Goal: Information Seeking & Learning: Learn about a topic

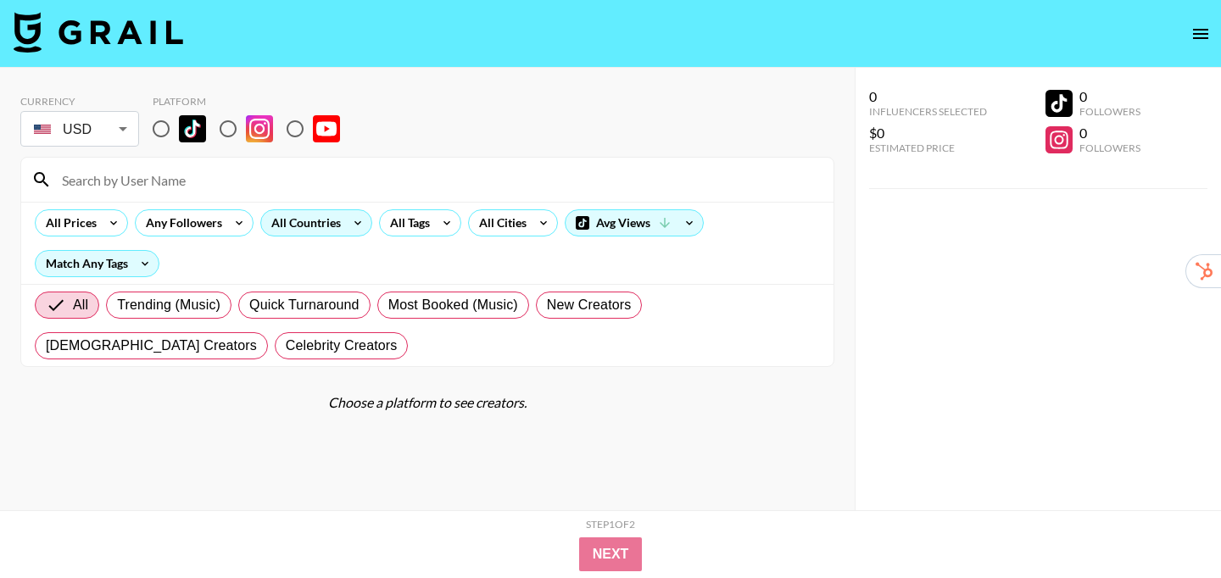
click at [329, 220] on div "All Countries" at bounding box center [302, 222] width 83 height 25
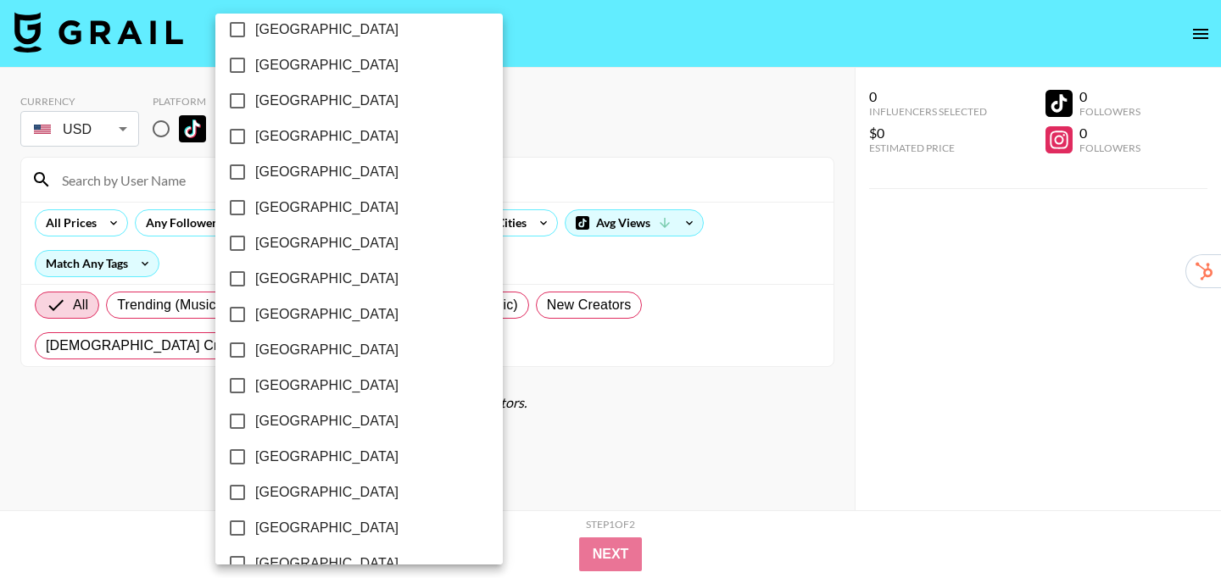
scroll to position [1038, 0]
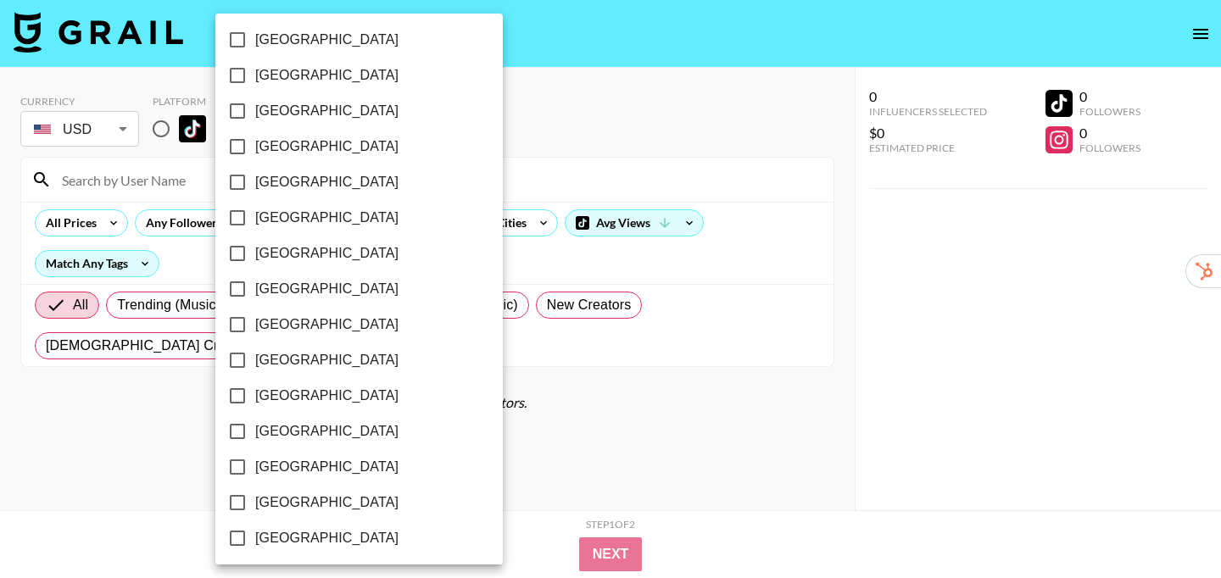
click at [277, 172] on span "[GEOGRAPHIC_DATA]" at bounding box center [326, 182] width 143 height 20
click at [255, 172] on input "[GEOGRAPHIC_DATA]" at bounding box center [238, 182] width 36 height 36
checkbox input "true"
click at [596, 129] on div at bounding box center [610, 289] width 1221 height 578
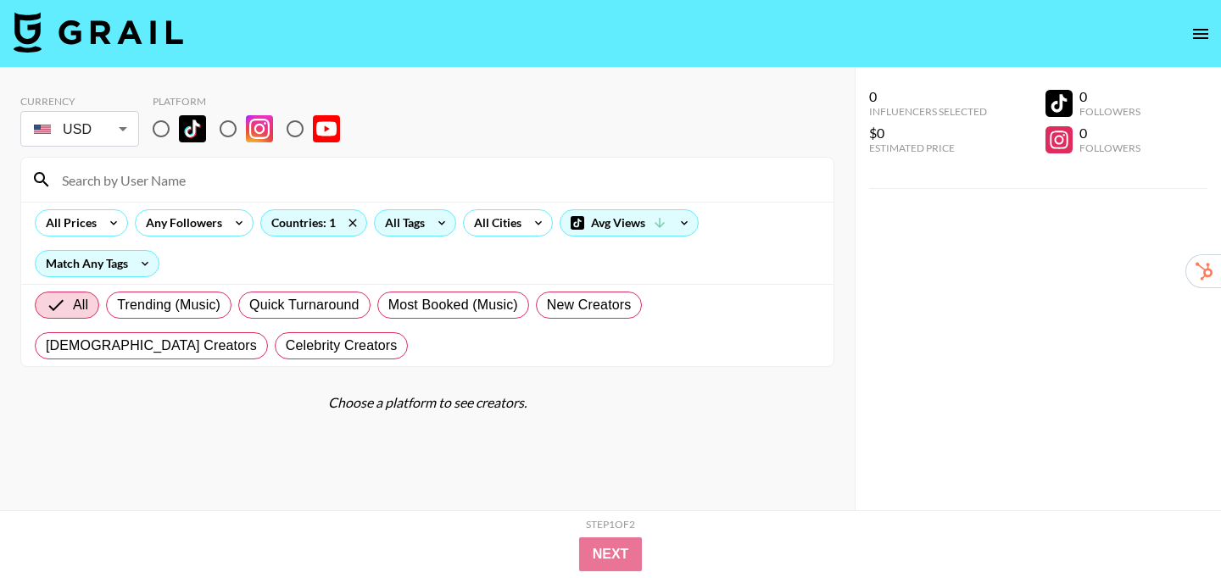
click at [408, 216] on div "All Tags" at bounding box center [401, 222] width 53 height 25
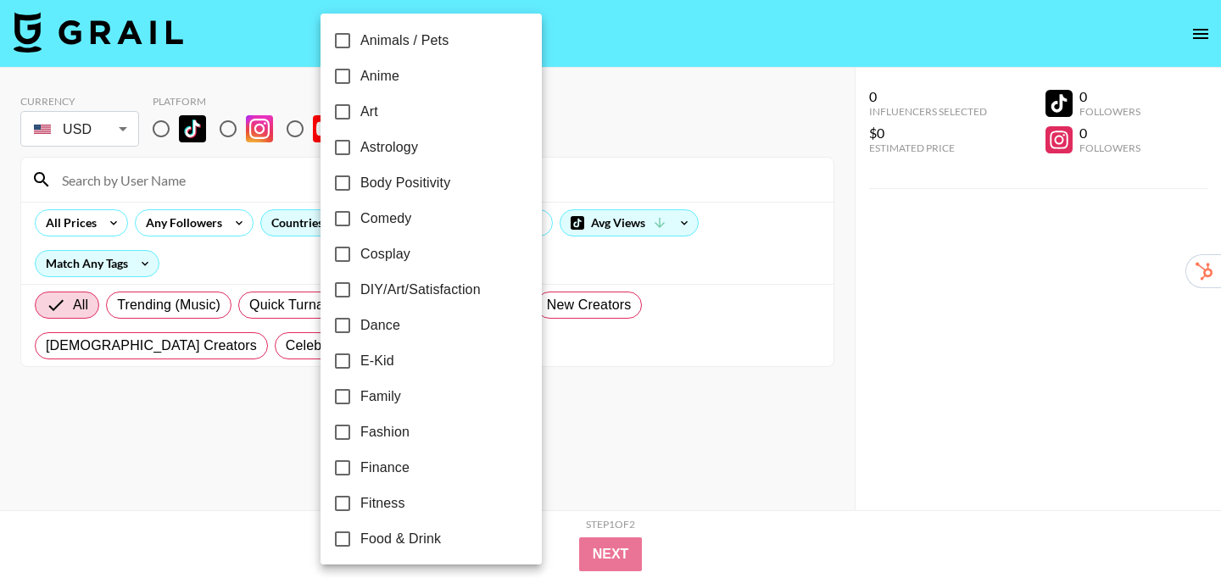
scroll to position [148, 0]
click at [372, 322] on span "Dance" at bounding box center [380, 324] width 40 height 20
click at [360, 322] on input "Dance" at bounding box center [343, 324] width 36 height 36
checkbox input "true"
click at [839, 254] on div at bounding box center [610, 289] width 1221 height 578
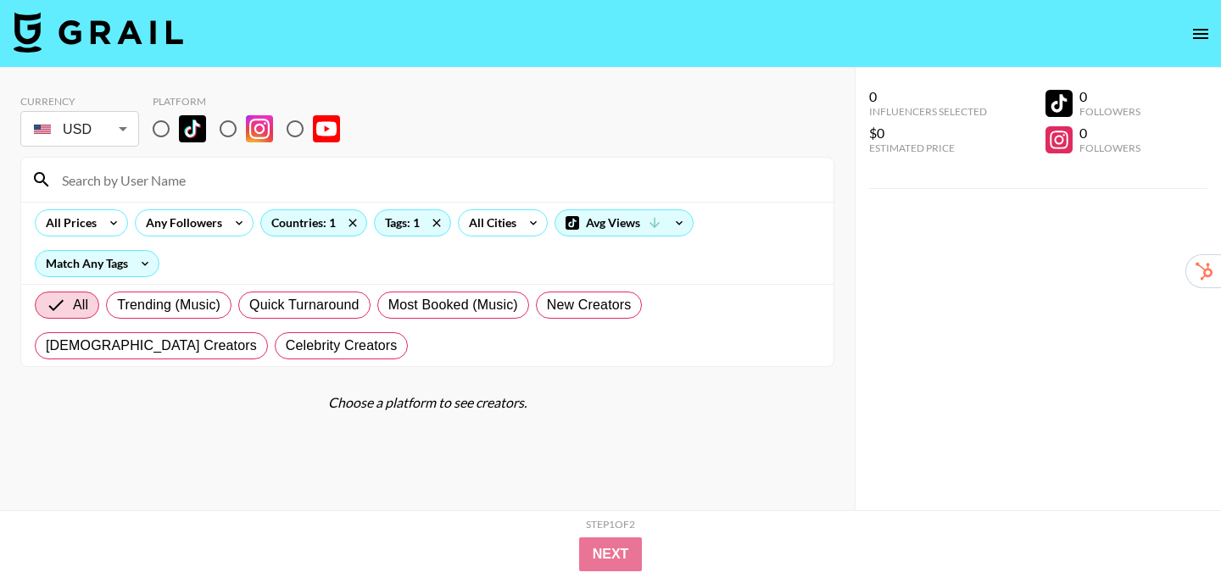
click at [163, 125] on input "radio" at bounding box center [161, 129] width 36 height 36
radio input "true"
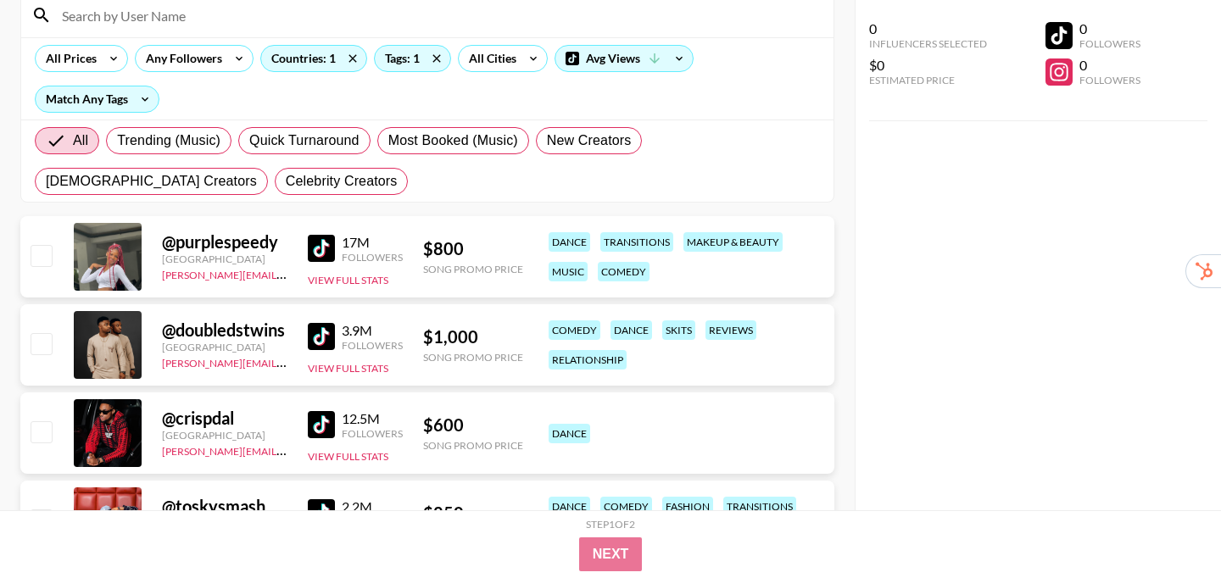
scroll to position [173, 0]
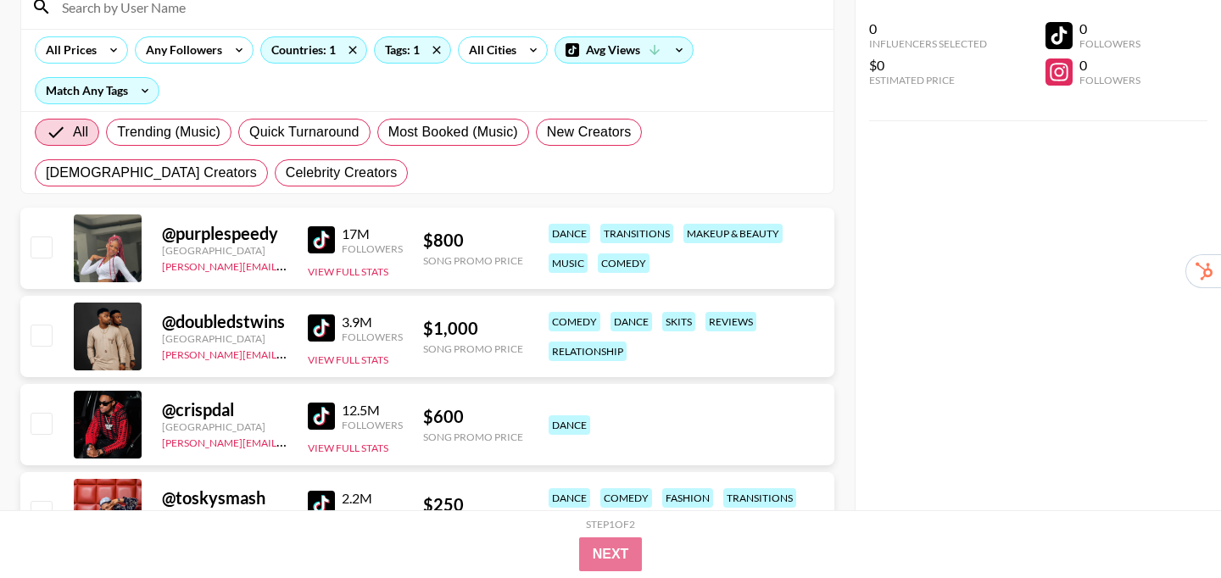
click at [326, 239] on img at bounding box center [321, 239] width 27 height 27
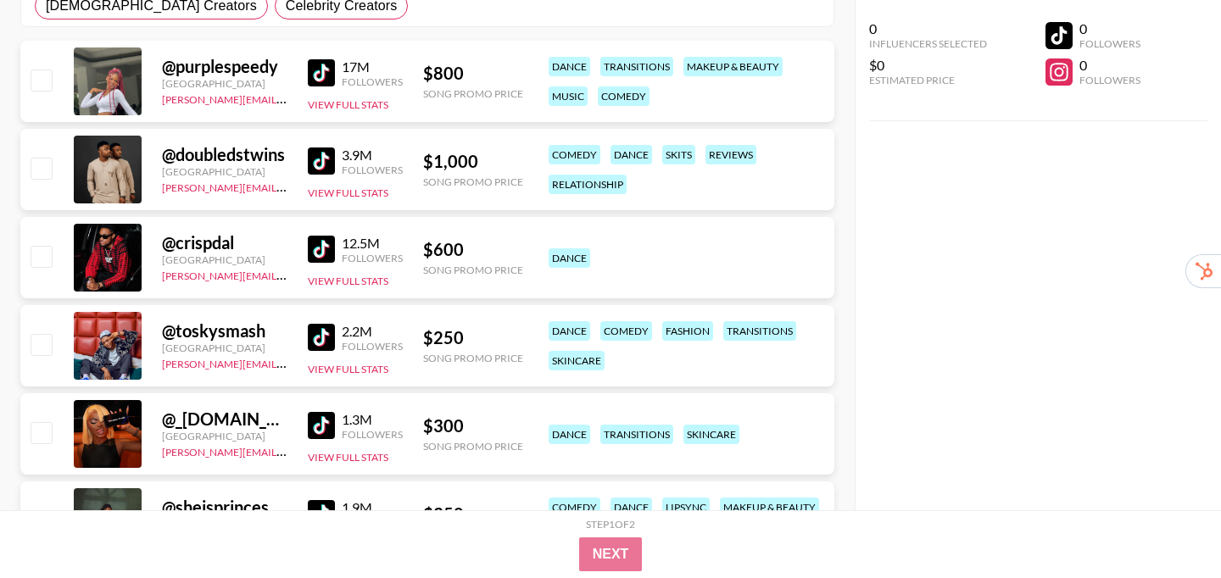
scroll to position [336, 0]
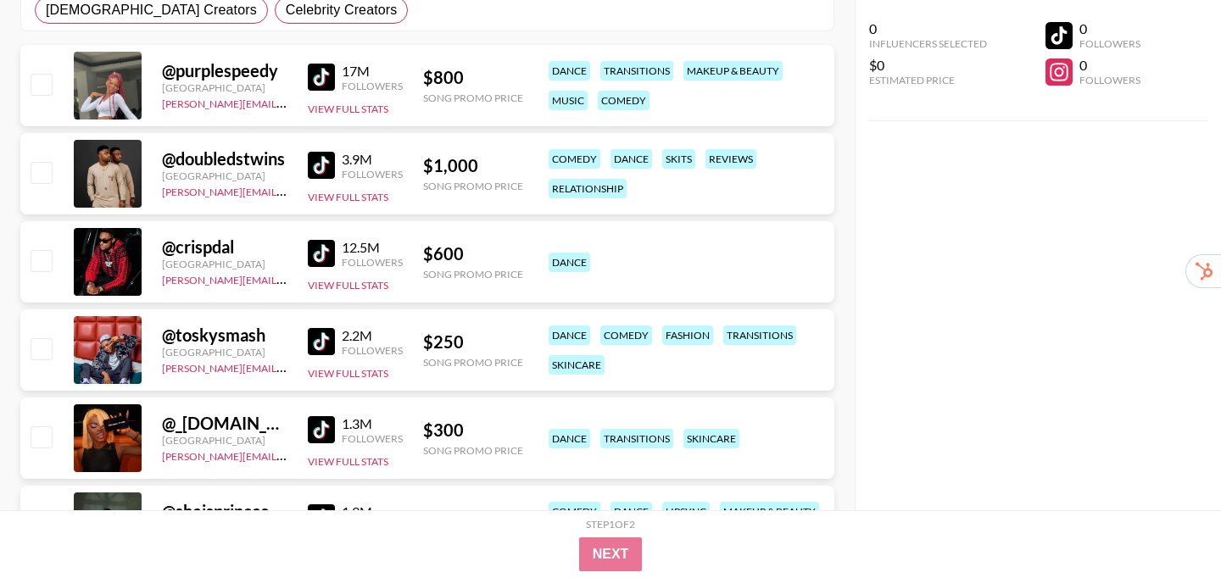
click at [318, 164] on img at bounding box center [321, 165] width 27 height 27
click at [320, 259] on img at bounding box center [321, 253] width 27 height 27
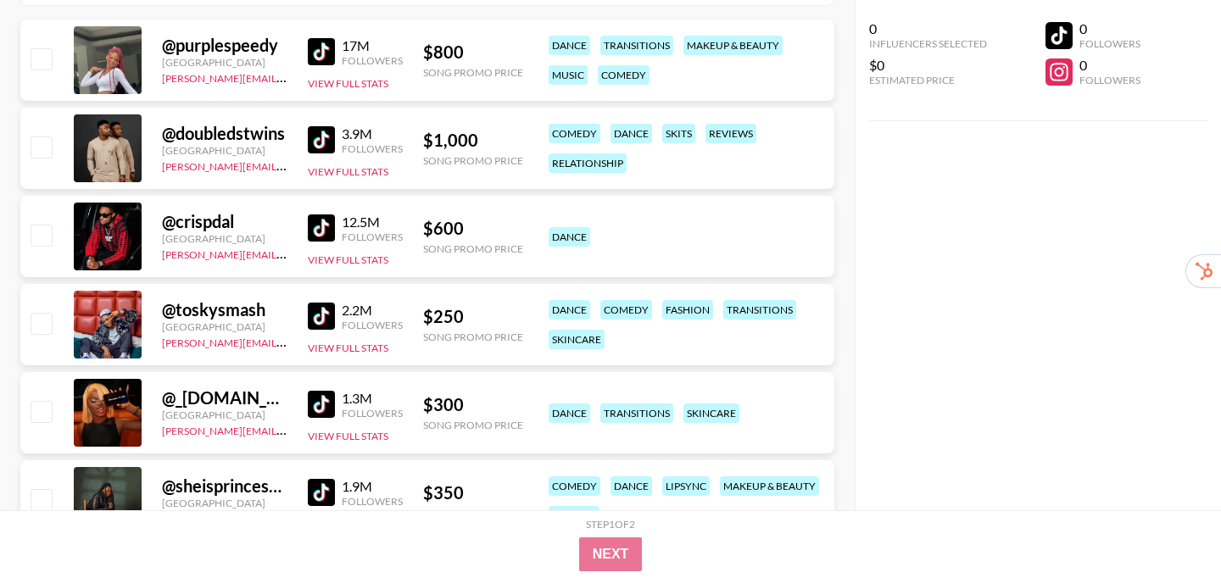
scroll to position [365, 0]
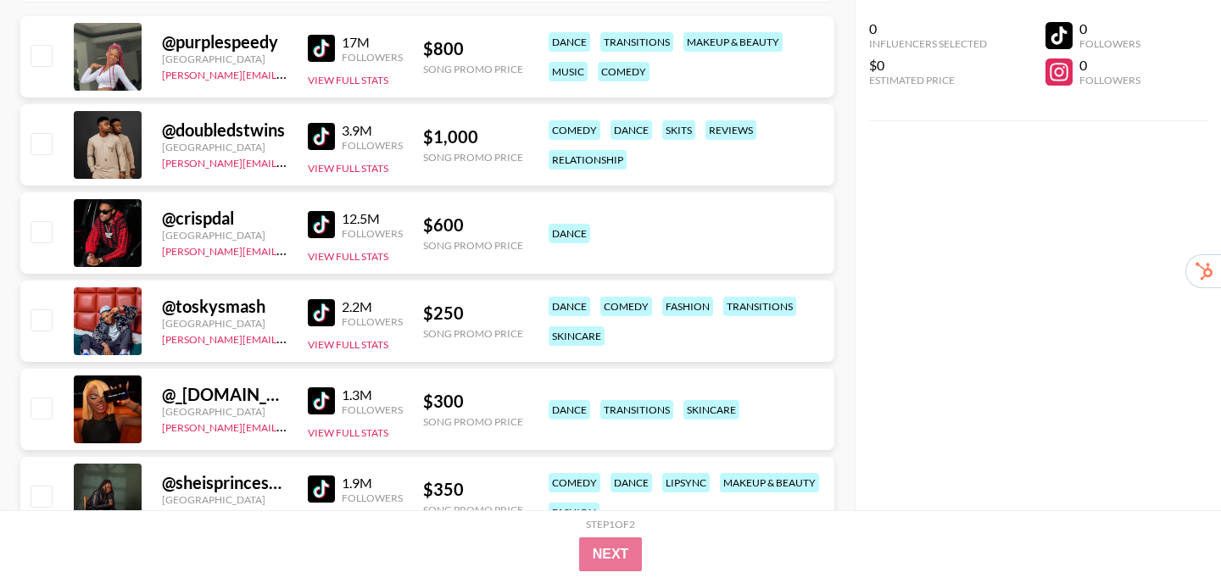
click at [316, 320] on img at bounding box center [321, 312] width 27 height 27
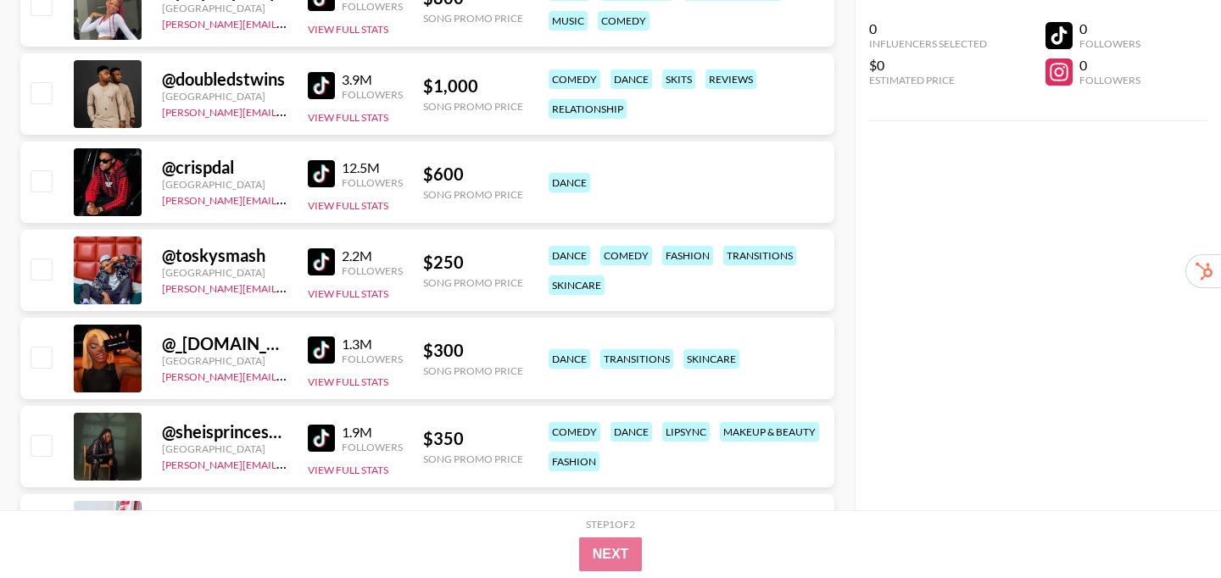
scroll to position [425, 0]
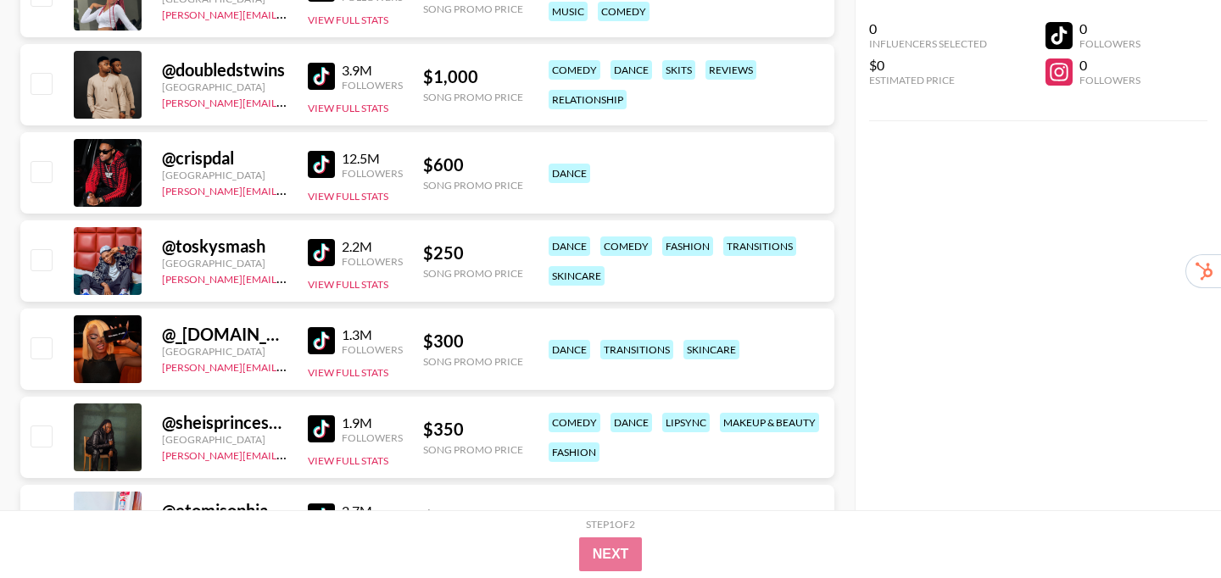
click at [309, 339] on img at bounding box center [321, 340] width 27 height 27
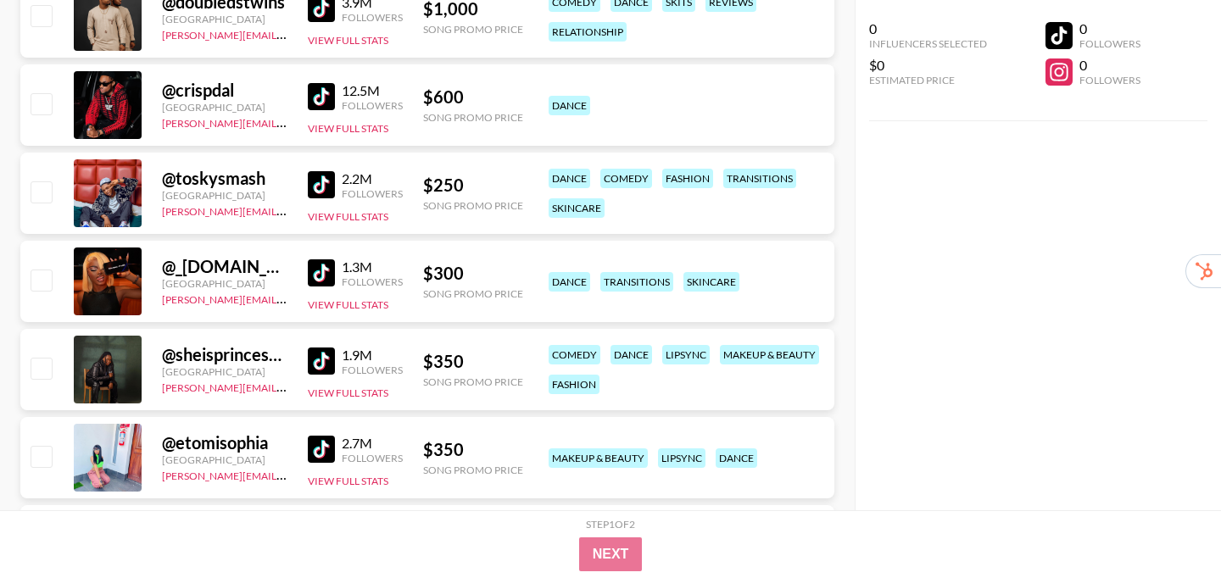
scroll to position [493, 0]
click at [308, 362] on img at bounding box center [321, 360] width 27 height 27
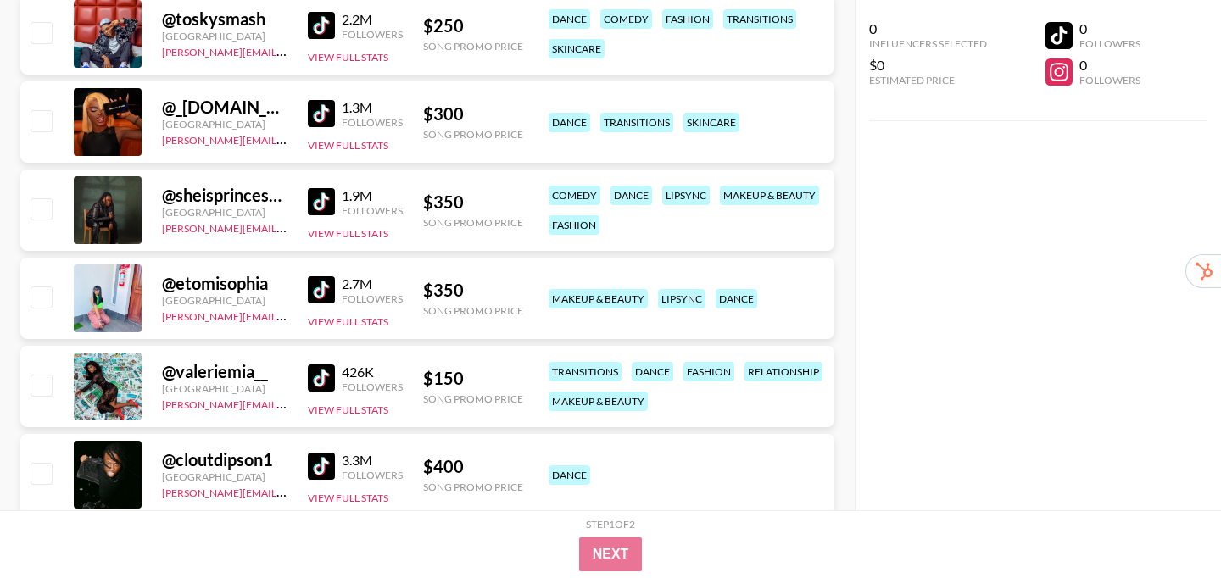
scroll to position [731, 0]
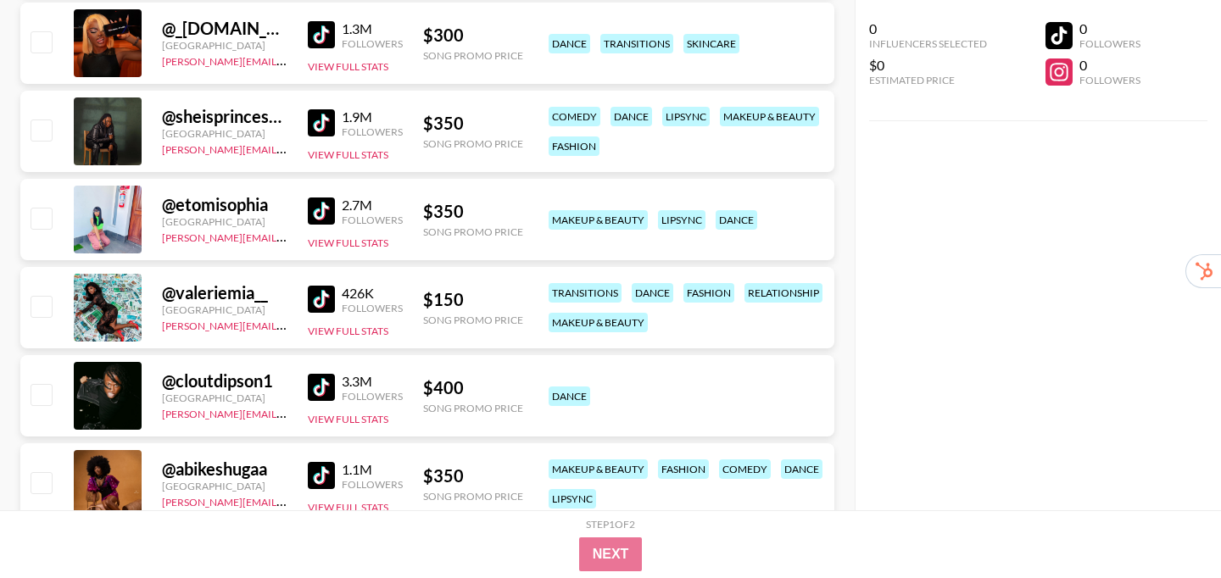
click at [326, 212] on img at bounding box center [321, 211] width 27 height 27
click at [309, 296] on img at bounding box center [321, 299] width 27 height 27
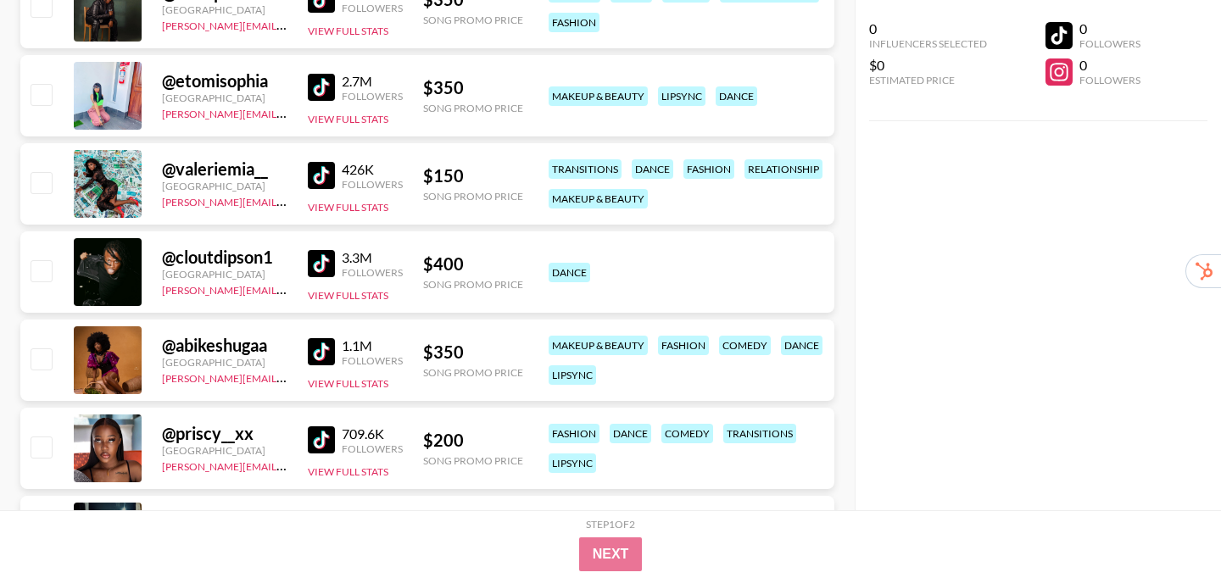
scroll to position [855, 0]
click at [315, 353] on img at bounding box center [321, 350] width 27 height 27
click at [313, 437] on img at bounding box center [321, 439] width 27 height 27
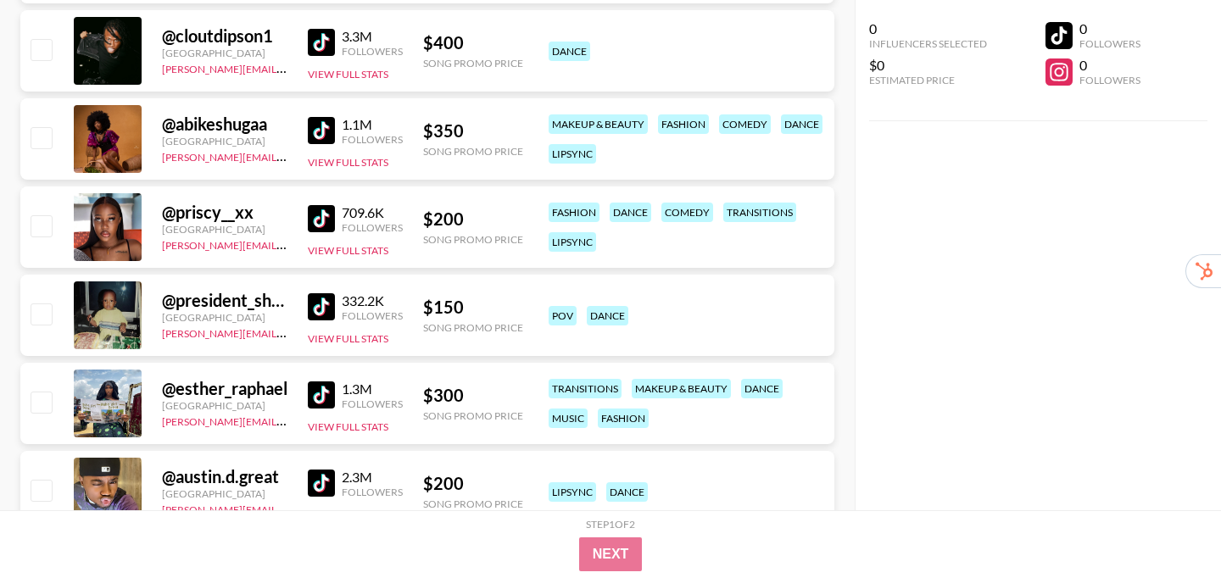
scroll to position [1078, 0]
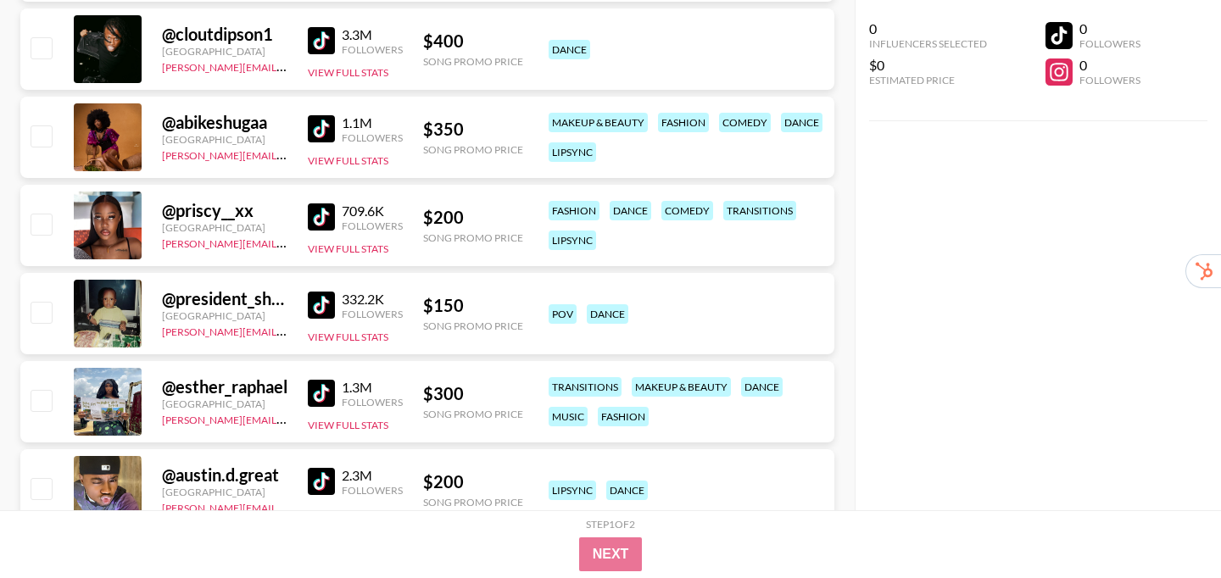
click at [326, 312] on img at bounding box center [321, 305] width 27 height 27
click at [315, 393] on img at bounding box center [321, 393] width 27 height 27
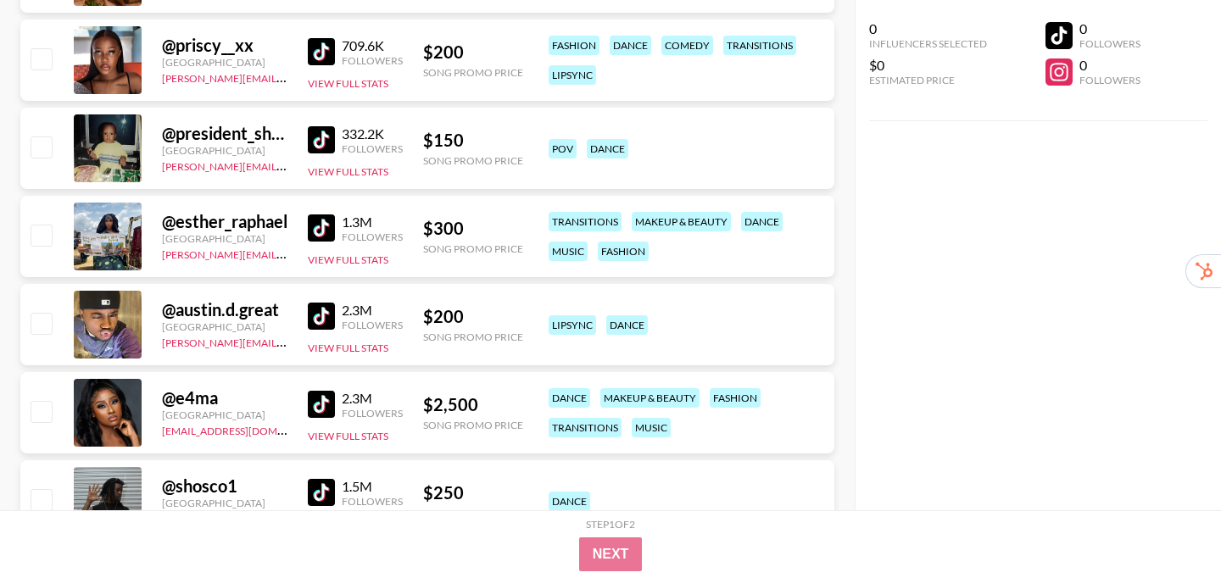
scroll to position [1245, 0]
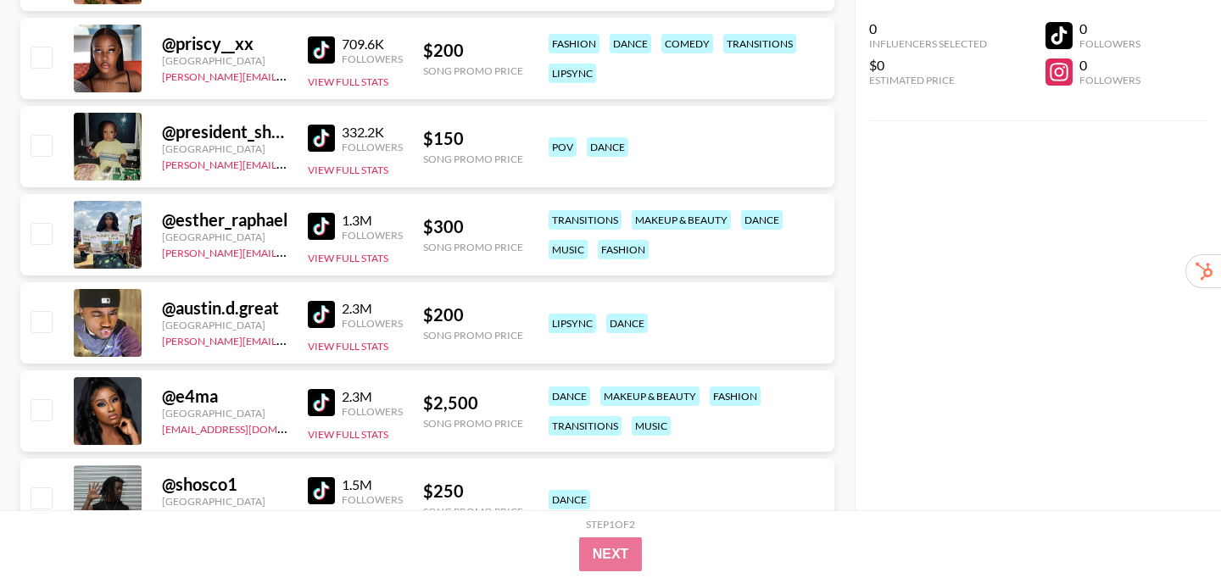
click at [326, 400] on img at bounding box center [321, 402] width 27 height 27
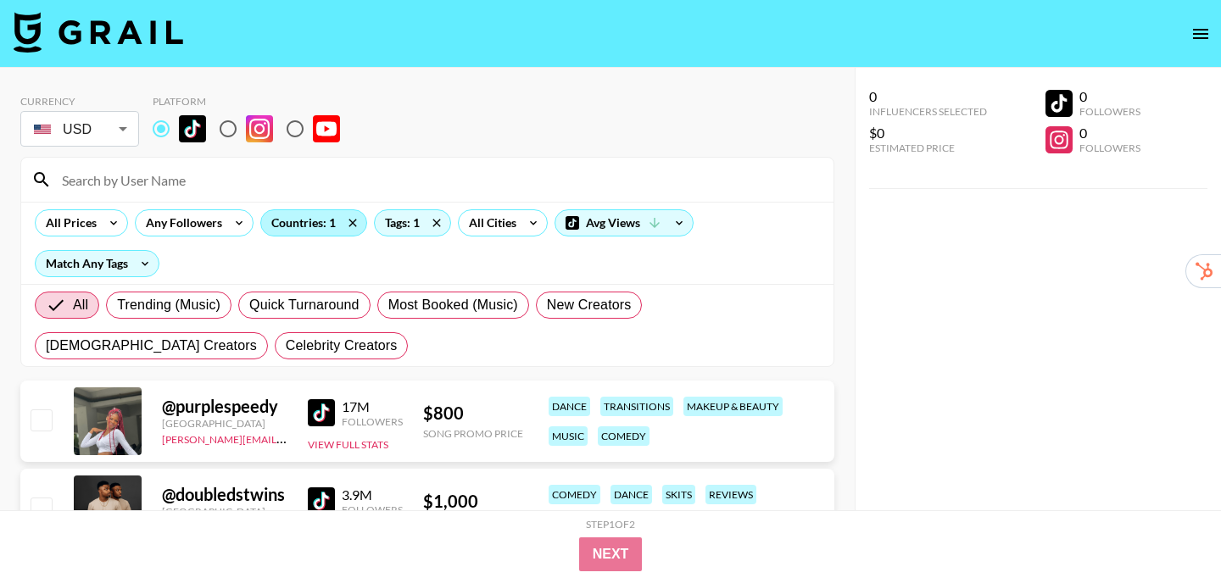
click at [321, 226] on div "Countries: 1" at bounding box center [313, 222] width 105 height 25
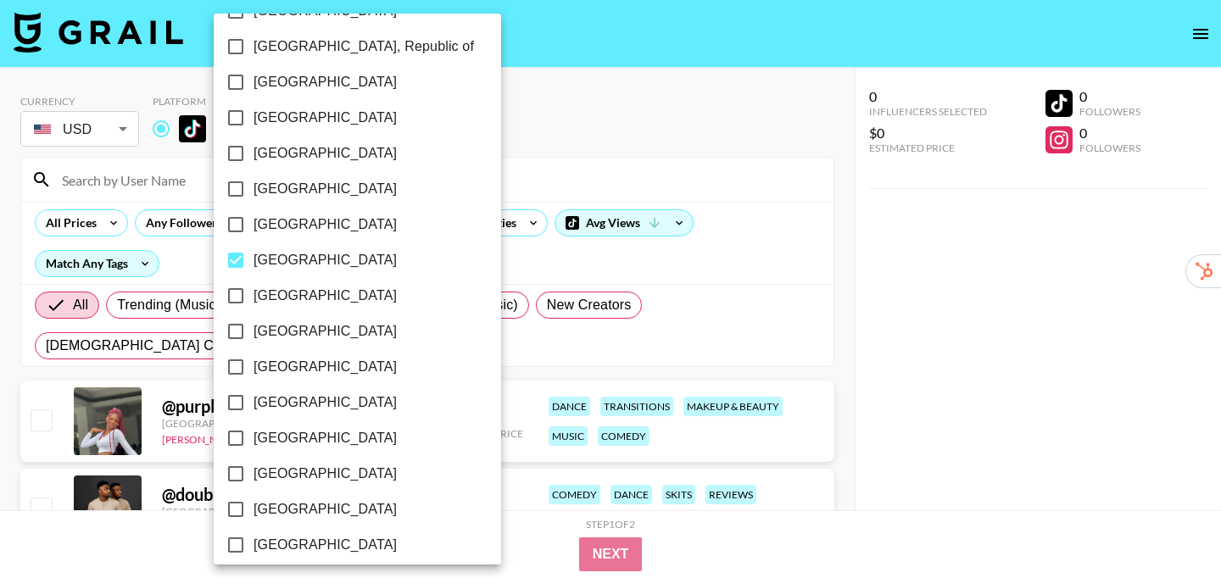
scroll to position [975, 0]
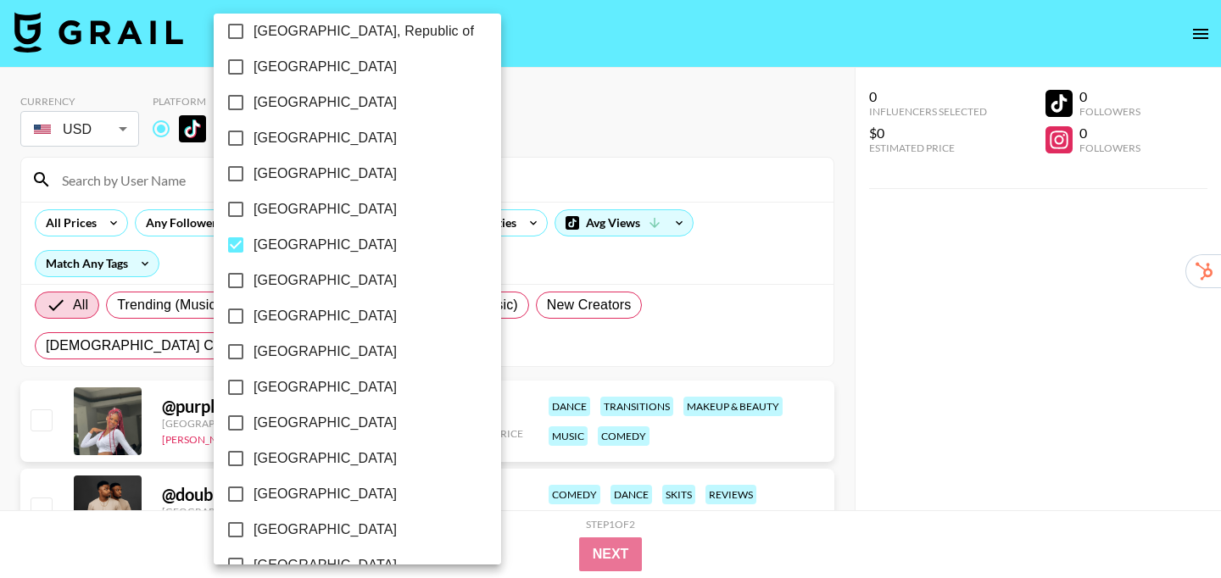
click at [265, 250] on span "[GEOGRAPHIC_DATA]" at bounding box center [324, 245] width 143 height 20
click at [253, 250] on input "[GEOGRAPHIC_DATA]" at bounding box center [236, 245] width 36 height 36
checkbox input "false"
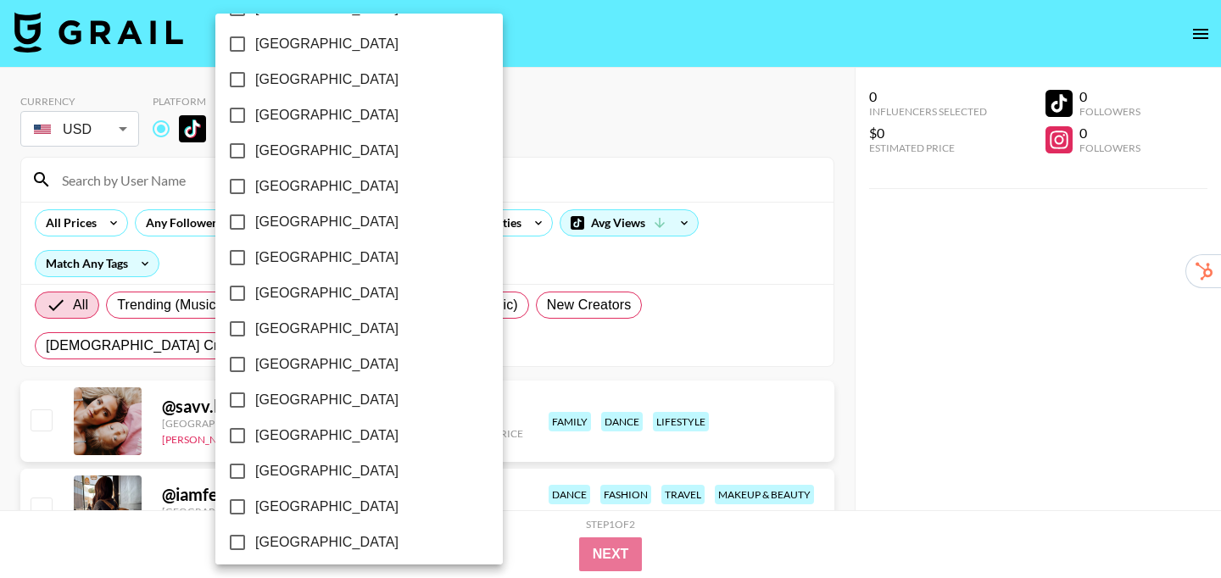
scroll to position [1182, 0]
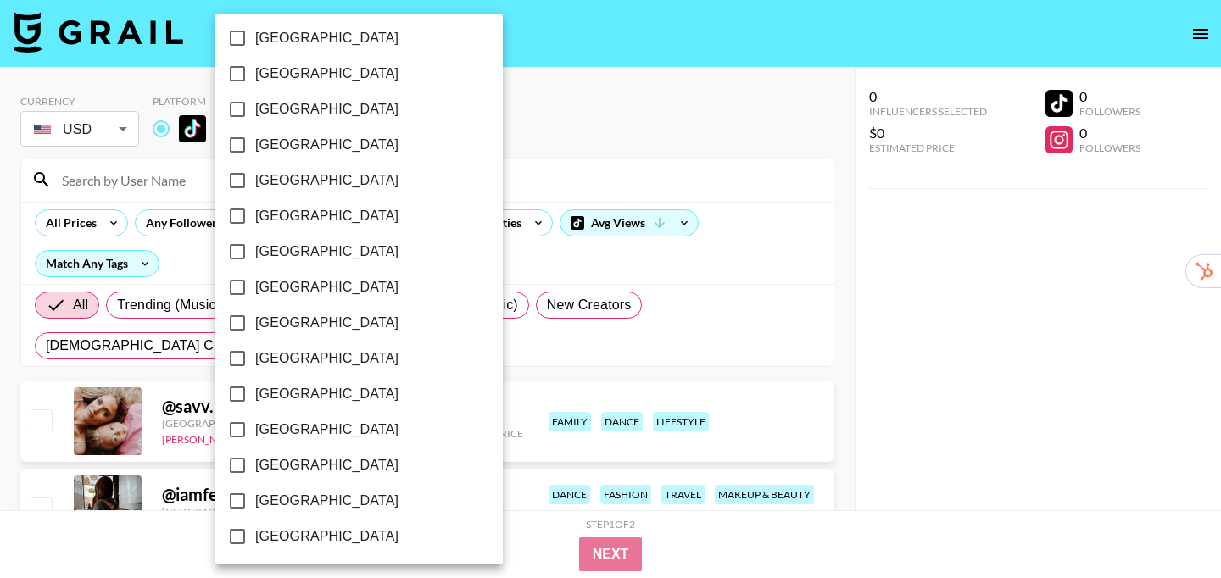
click at [324, 394] on span "[GEOGRAPHIC_DATA]" at bounding box center [326, 394] width 143 height 20
click at [255, 394] on input "[GEOGRAPHIC_DATA]" at bounding box center [238, 394] width 36 height 36
checkbox input "true"
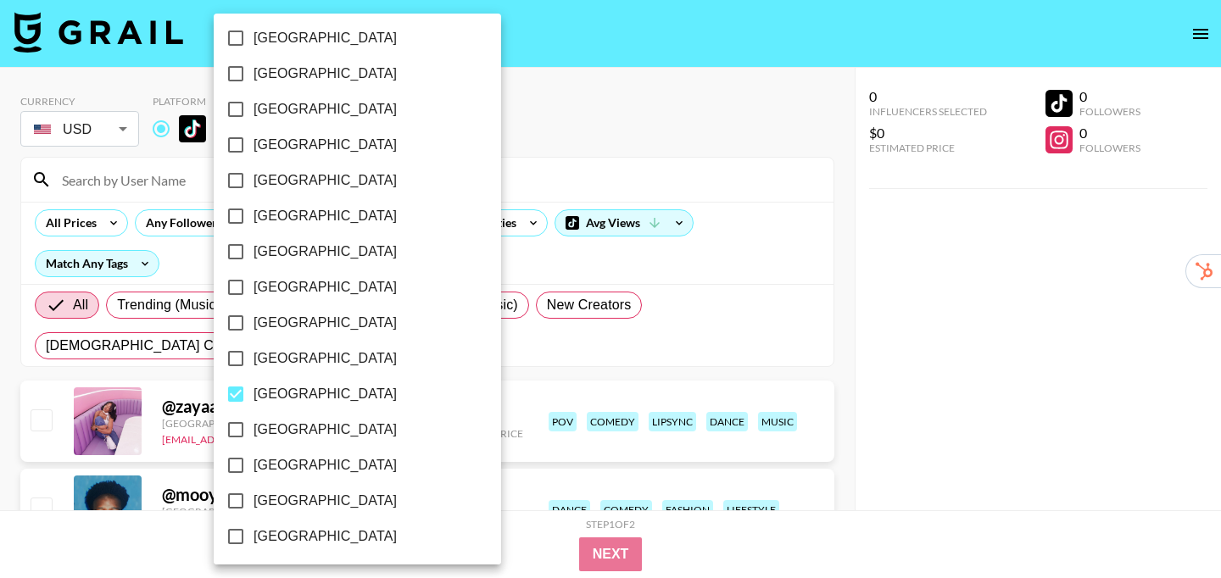
click at [838, 234] on div at bounding box center [610, 289] width 1221 height 578
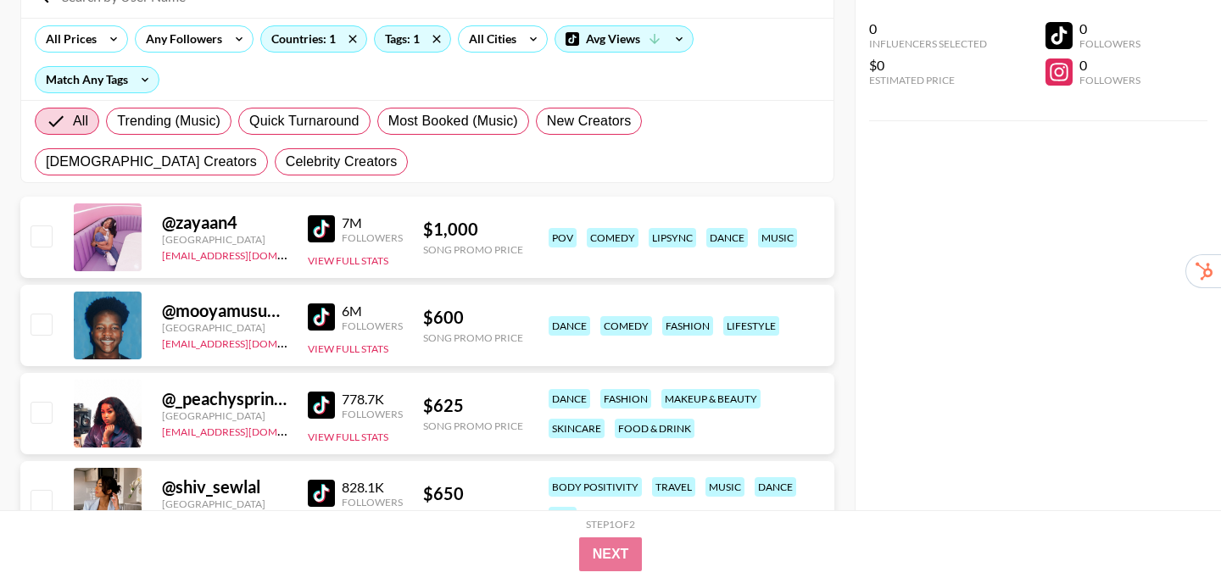
scroll to position [192, 0]
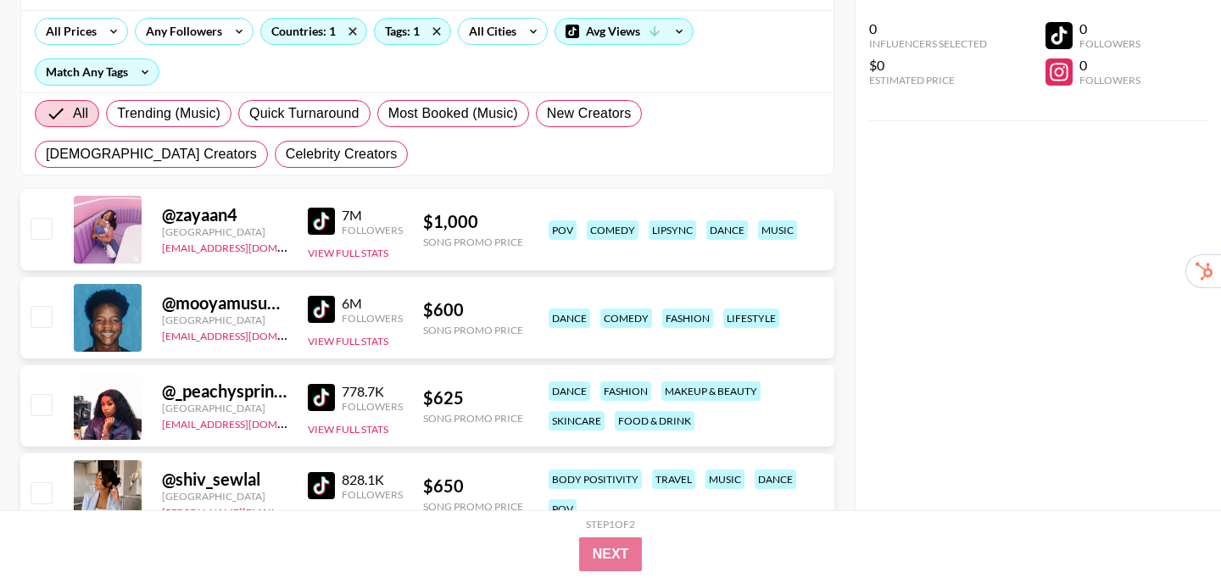
click at [312, 230] on img at bounding box center [321, 221] width 27 height 27
click at [318, 320] on img at bounding box center [321, 309] width 27 height 27
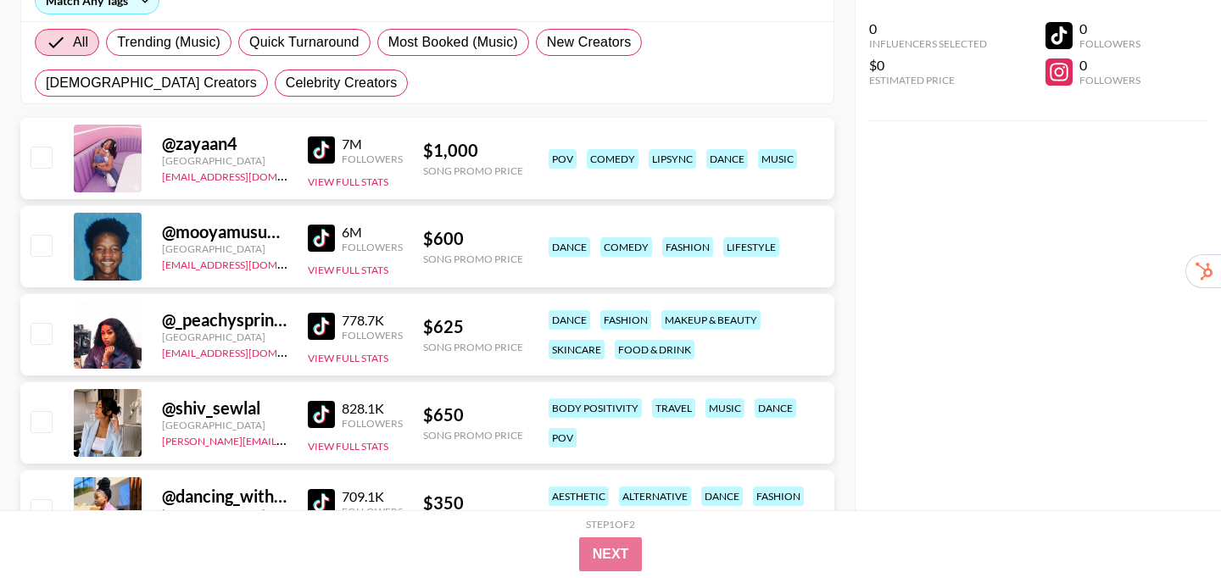
scroll to position [264, 0]
click at [317, 328] on img at bounding box center [321, 325] width 27 height 27
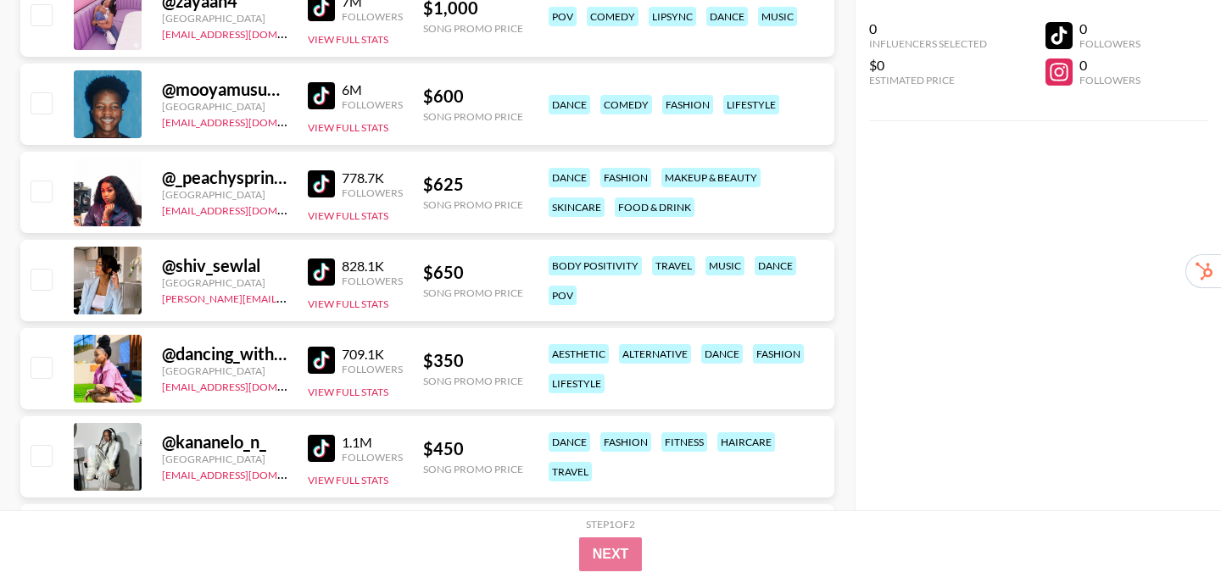
scroll to position [406, 0]
click at [309, 272] on img at bounding box center [321, 271] width 27 height 27
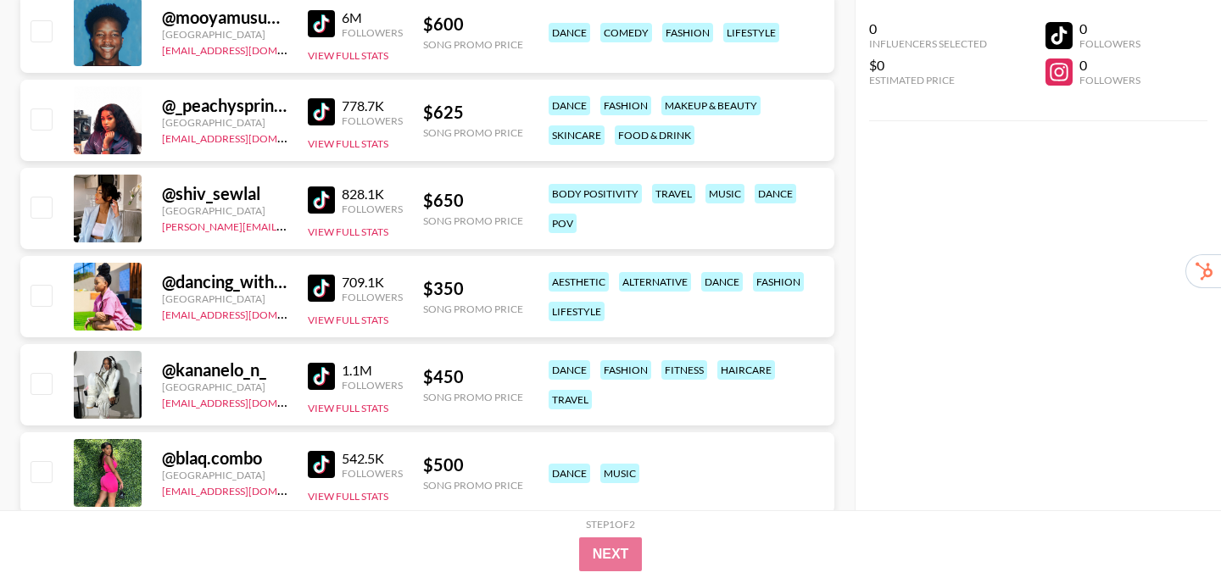
scroll to position [491, 0]
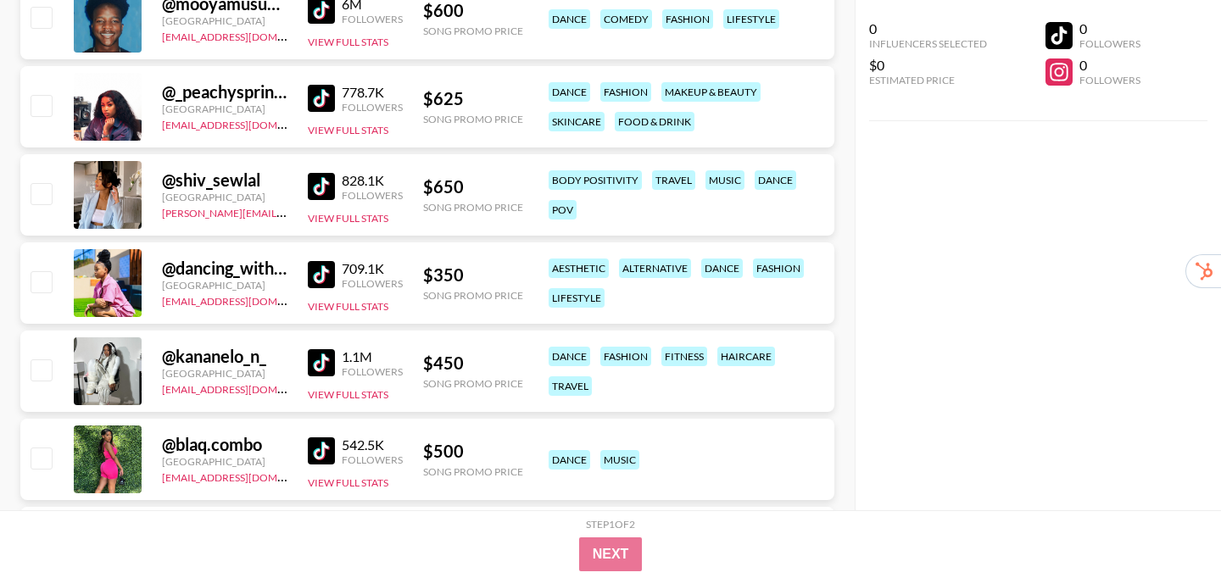
click at [315, 274] on img at bounding box center [321, 274] width 27 height 27
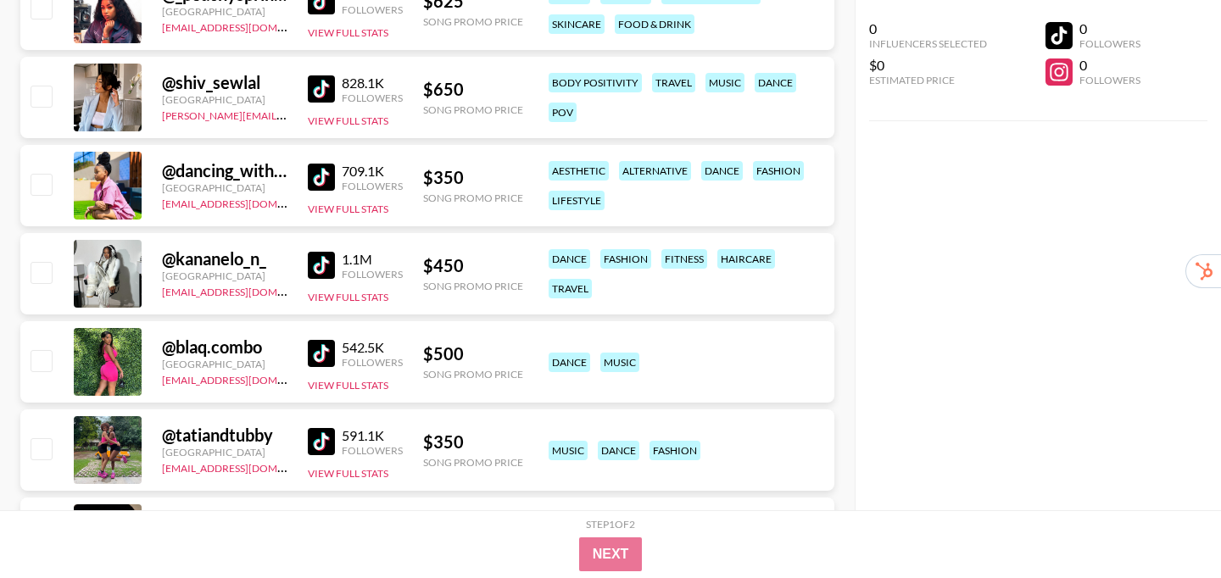
click at [317, 266] on img at bounding box center [321, 265] width 27 height 27
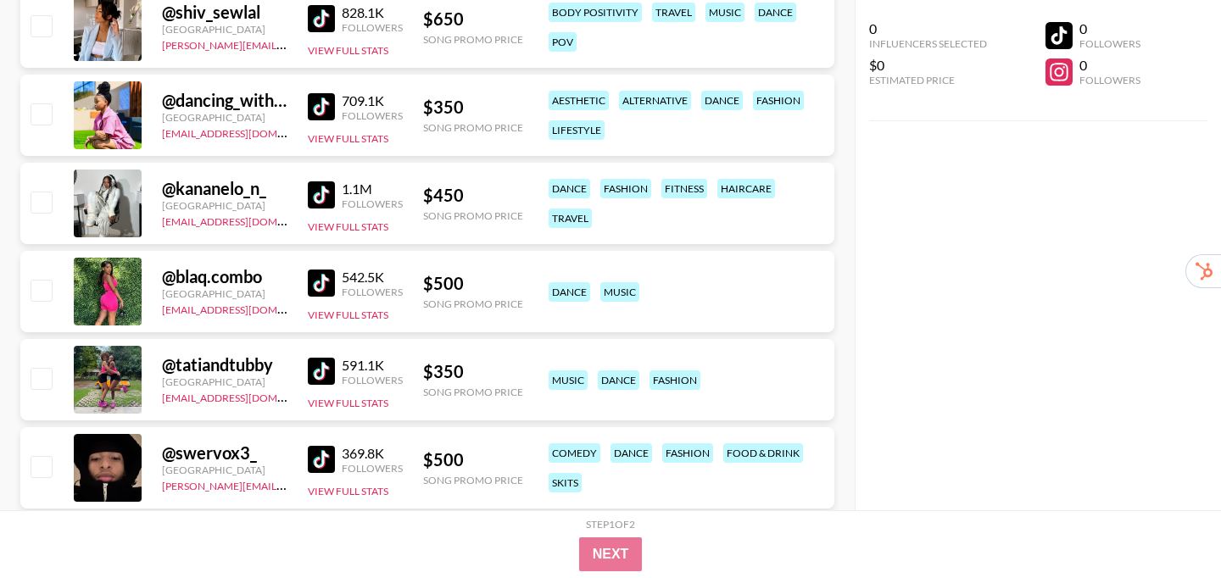
click at [314, 284] on img at bounding box center [321, 283] width 27 height 27
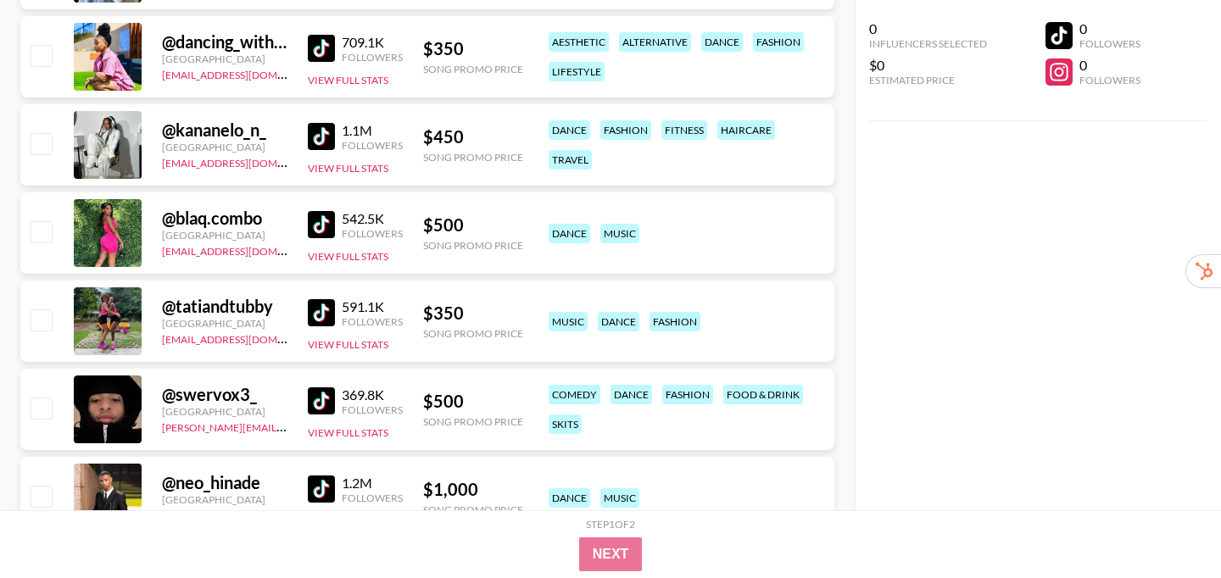
scroll to position [732, 0]
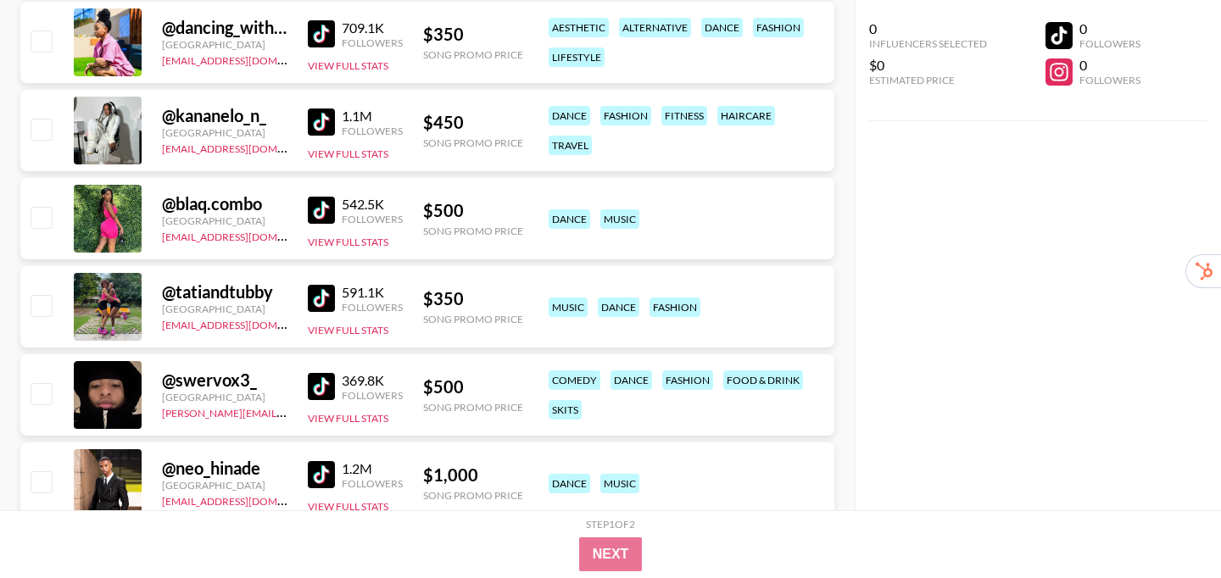
click at [320, 299] on img at bounding box center [321, 298] width 27 height 27
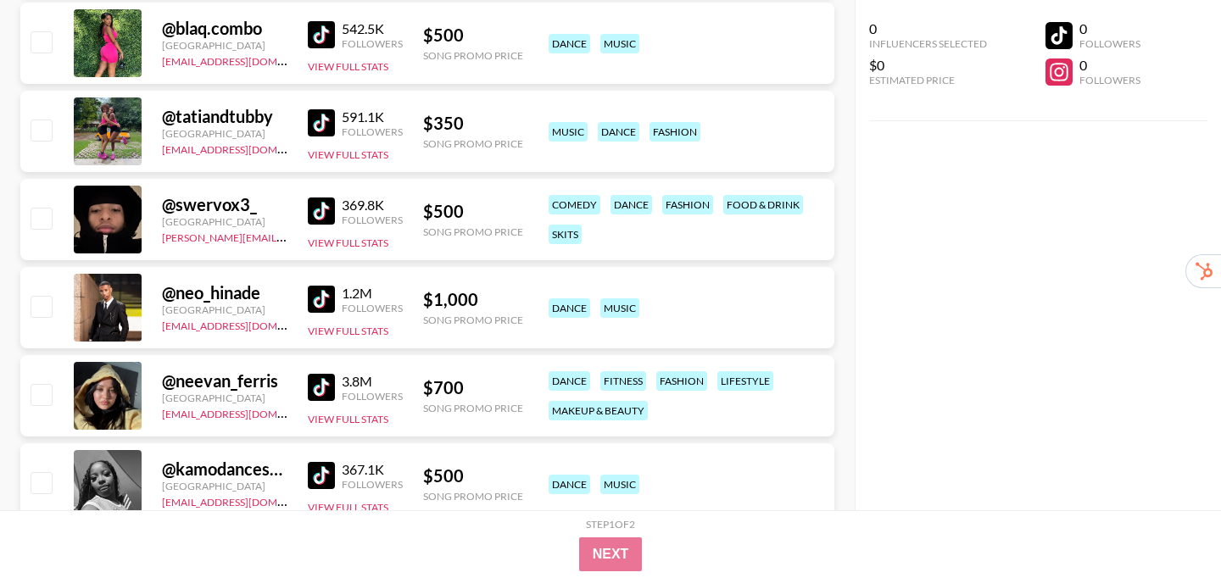
scroll to position [937, 0]
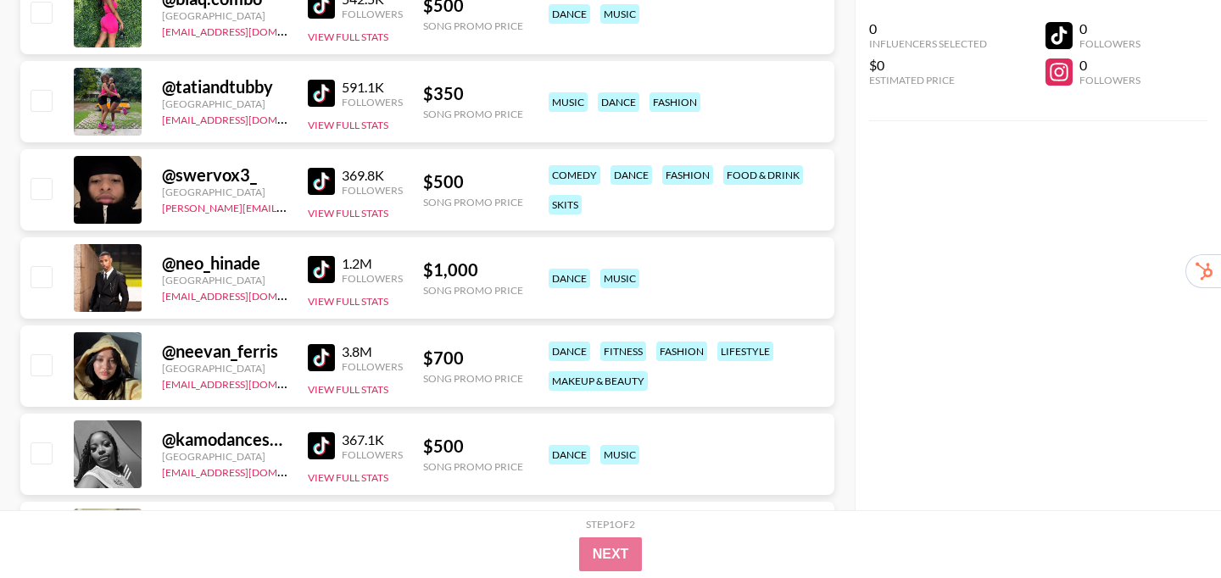
click at [319, 355] on img at bounding box center [321, 357] width 27 height 27
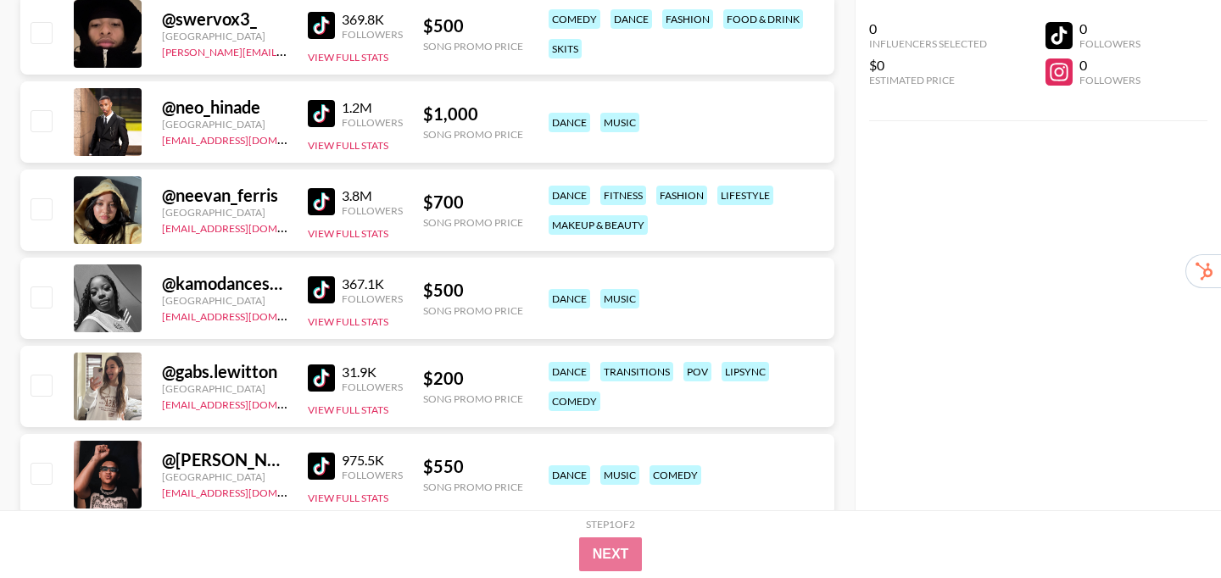
scroll to position [1095, 0]
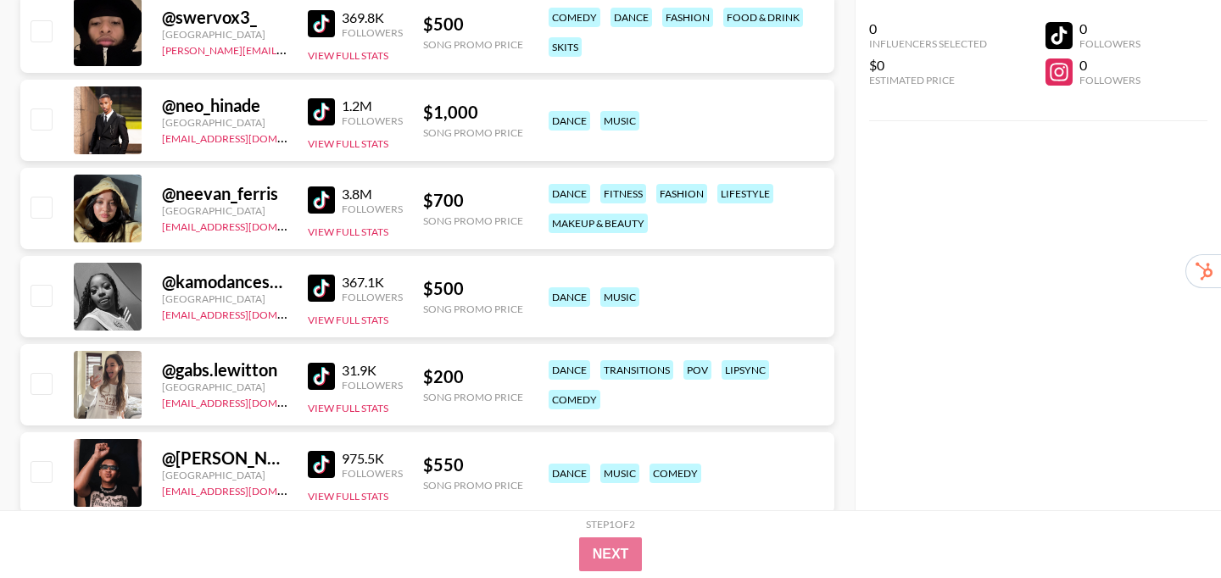
click at [316, 298] on img at bounding box center [321, 288] width 27 height 27
click at [318, 372] on img at bounding box center [321, 376] width 27 height 27
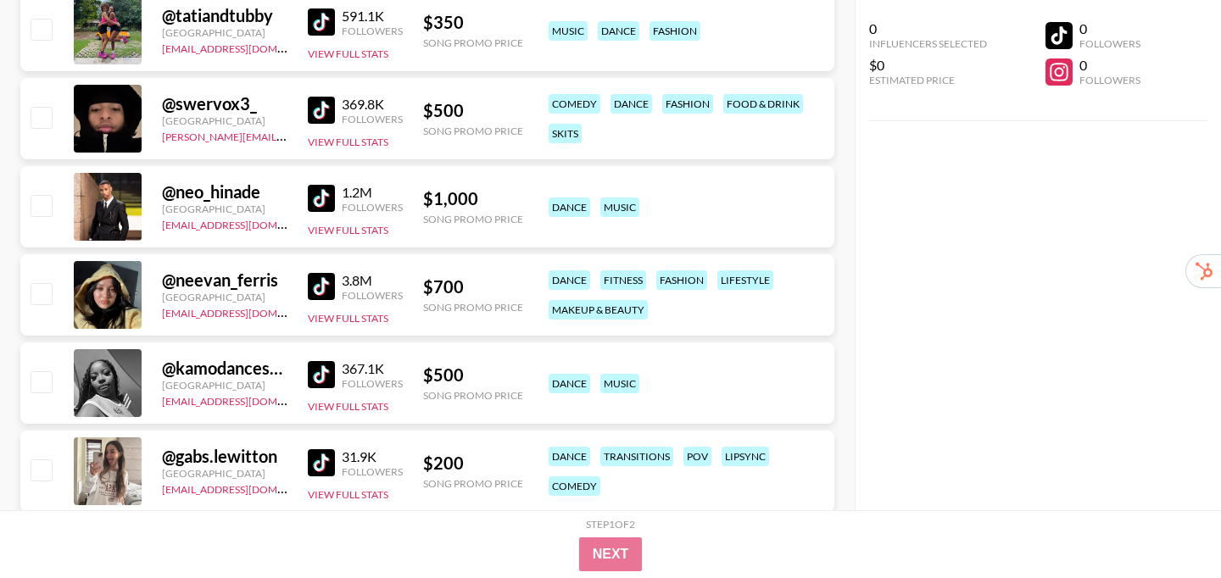
scroll to position [0, 0]
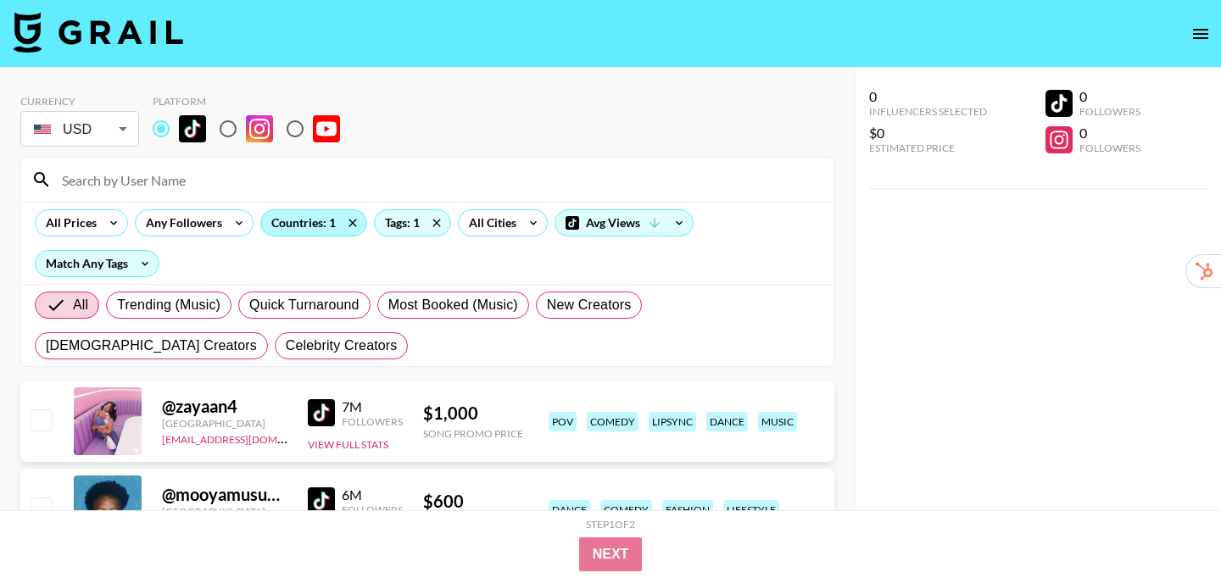
click at [315, 225] on div "Countries: 1" at bounding box center [313, 222] width 105 height 25
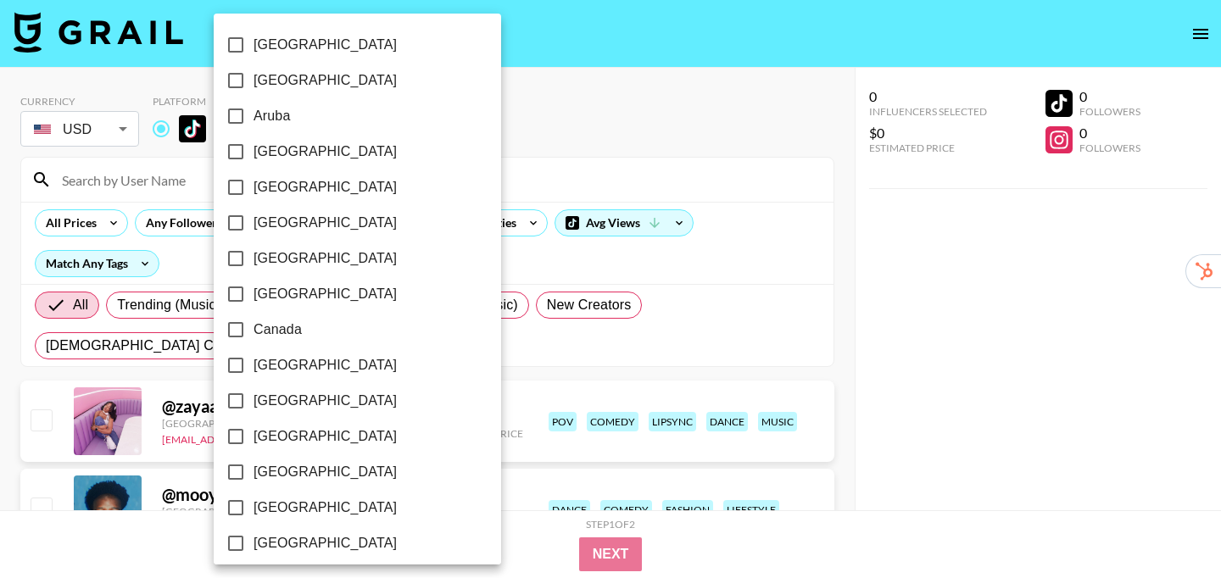
click at [442, 193] on div at bounding box center [610, 289] width 1221 height 578
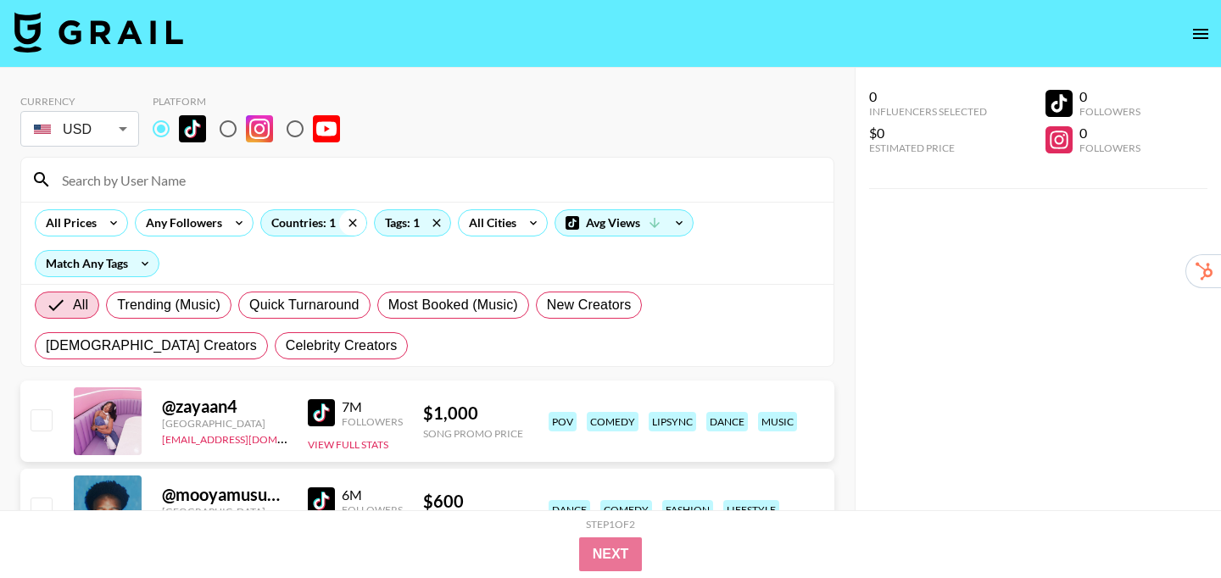
click at [347, 221] on icon at bounding box center [352, 222] width 27 height 25
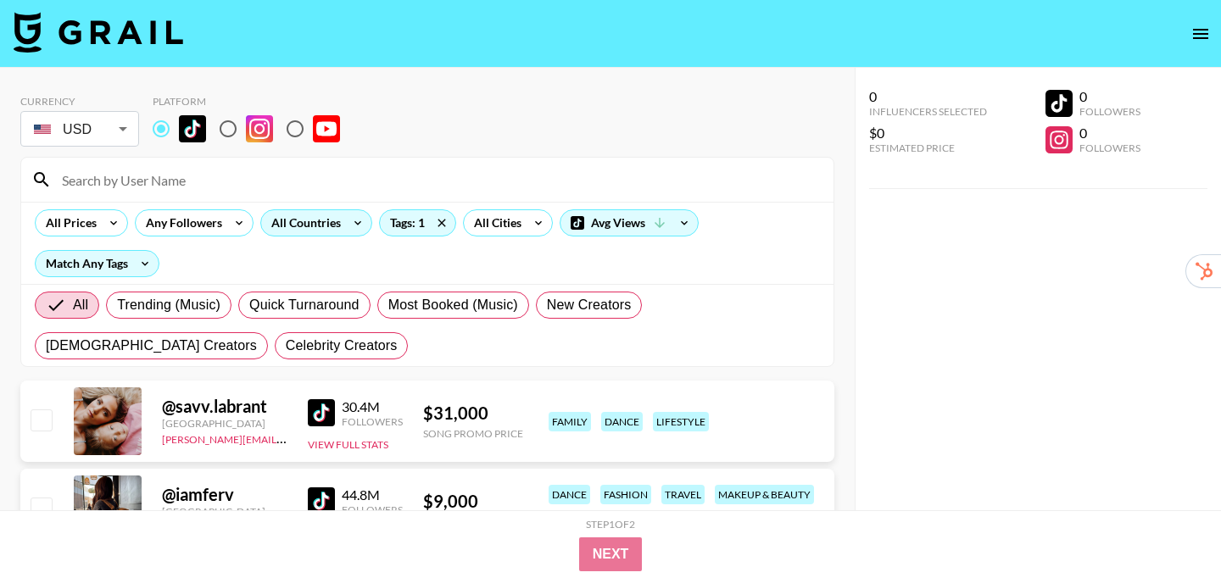
click at [306, 226] on div "All Countries" at bounding box center [302, 222] width 83 height 25
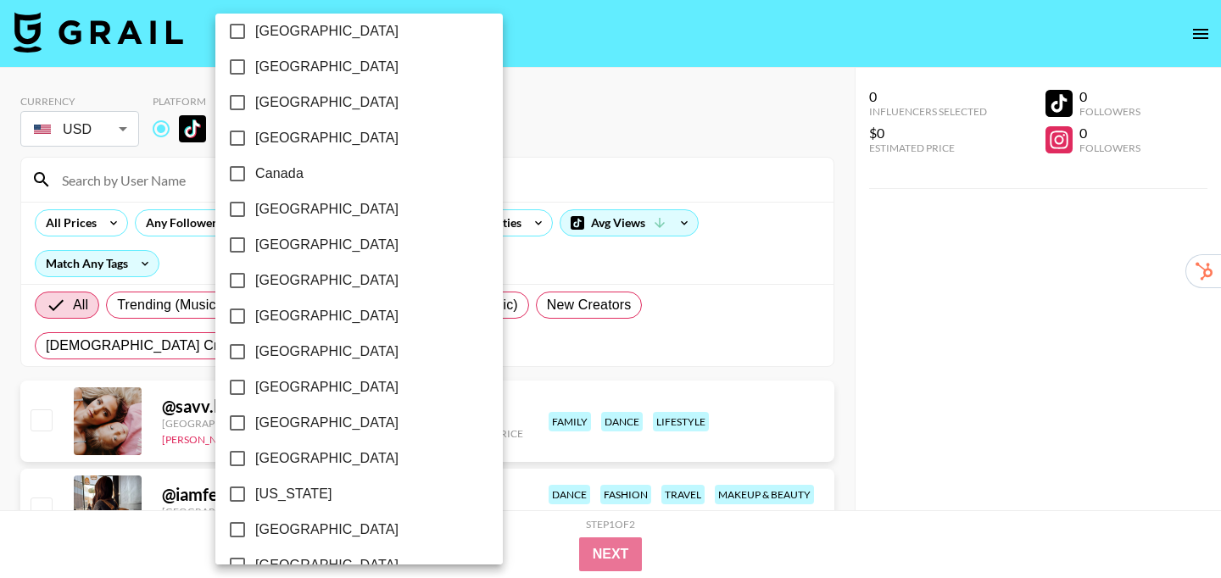
scroll to position [320, 0]
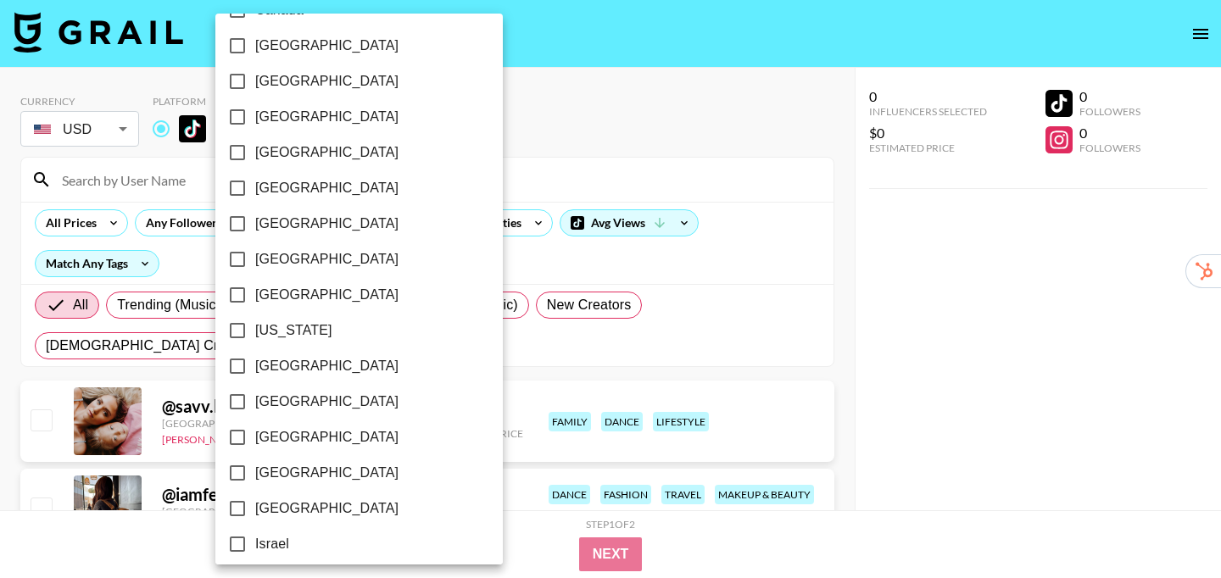
click at [298, 380] on label "[GEOGRAPHIC_DATA]" at bounding box center [348, 366] width 256 height 36
click at [255, 380] on input "[GEOGRAPHIC_DATA]" at bounding box center [238, 366] width 36 height 36
checkbox input "true"
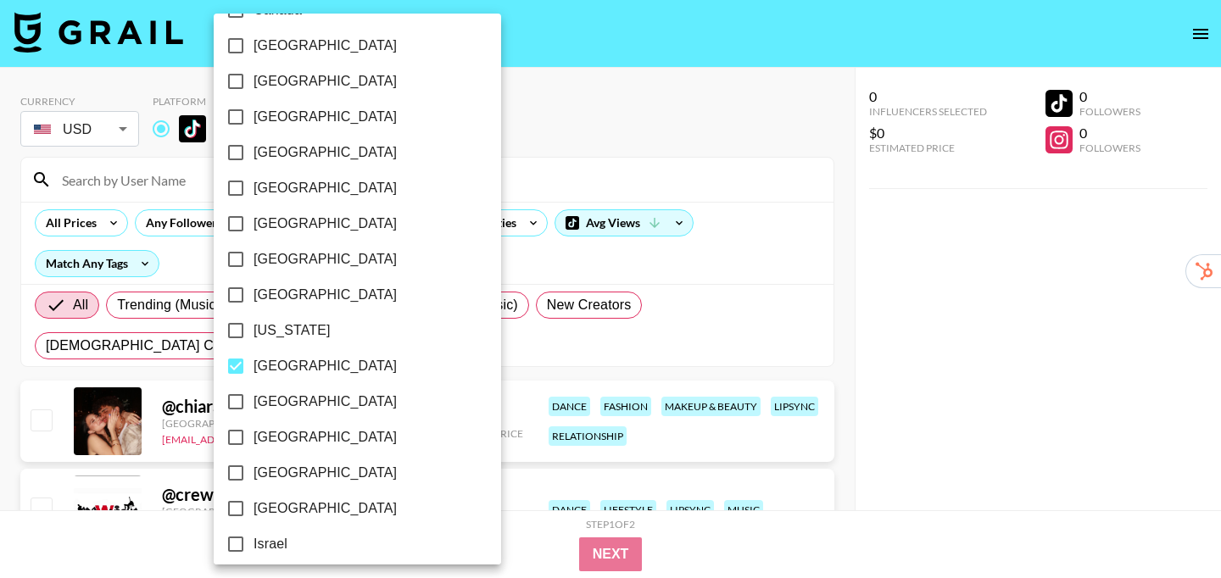
click at [838, 165] on div at bounding box center [610, 289] width 1221 height 578
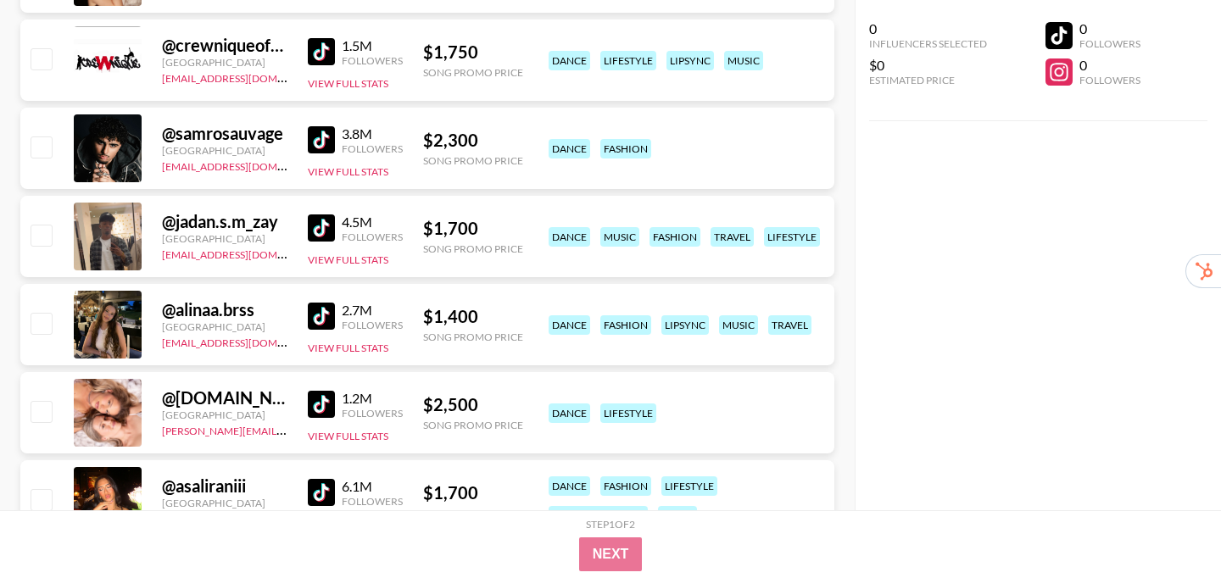
scroll to position [472, 0]
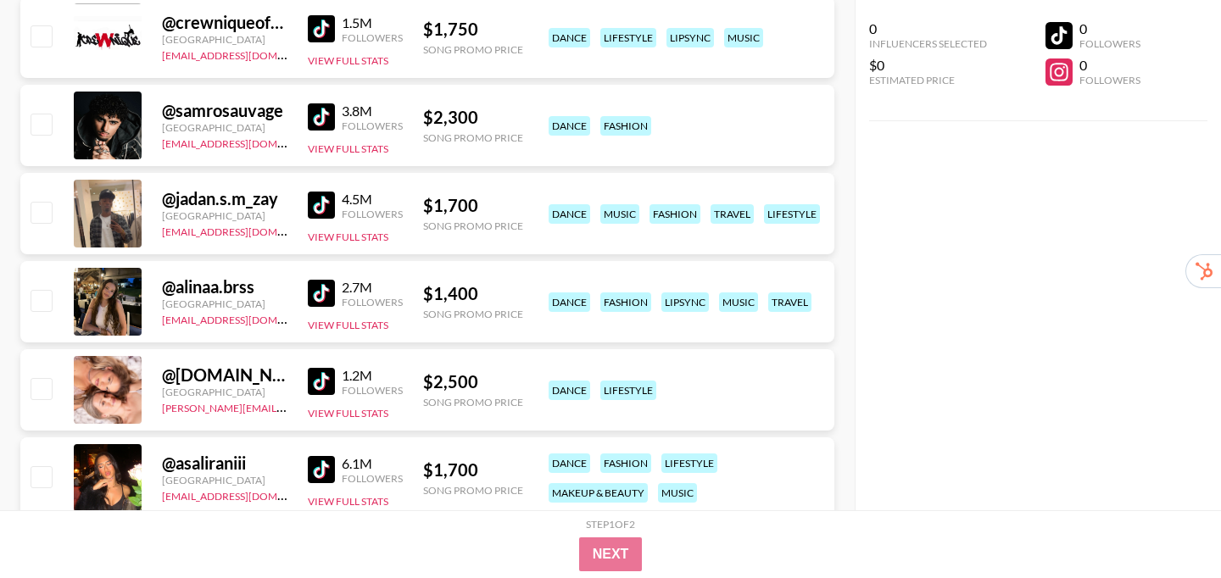
click at [315, 294] on img at bounding box center [321, 293] width 27 height 27
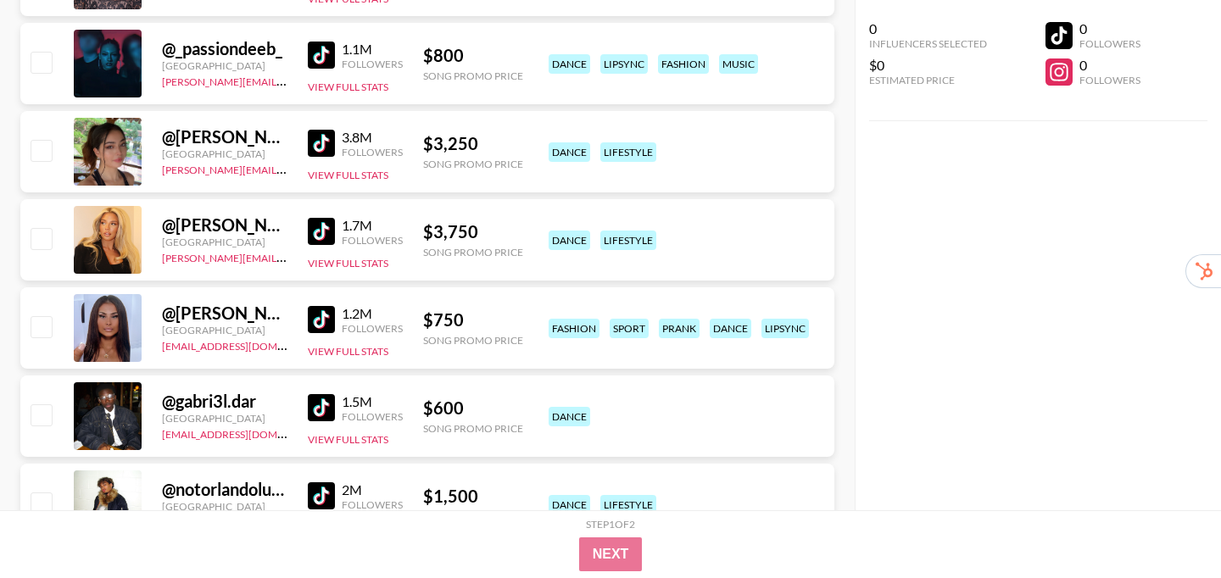
scroll to position [1153, 0]
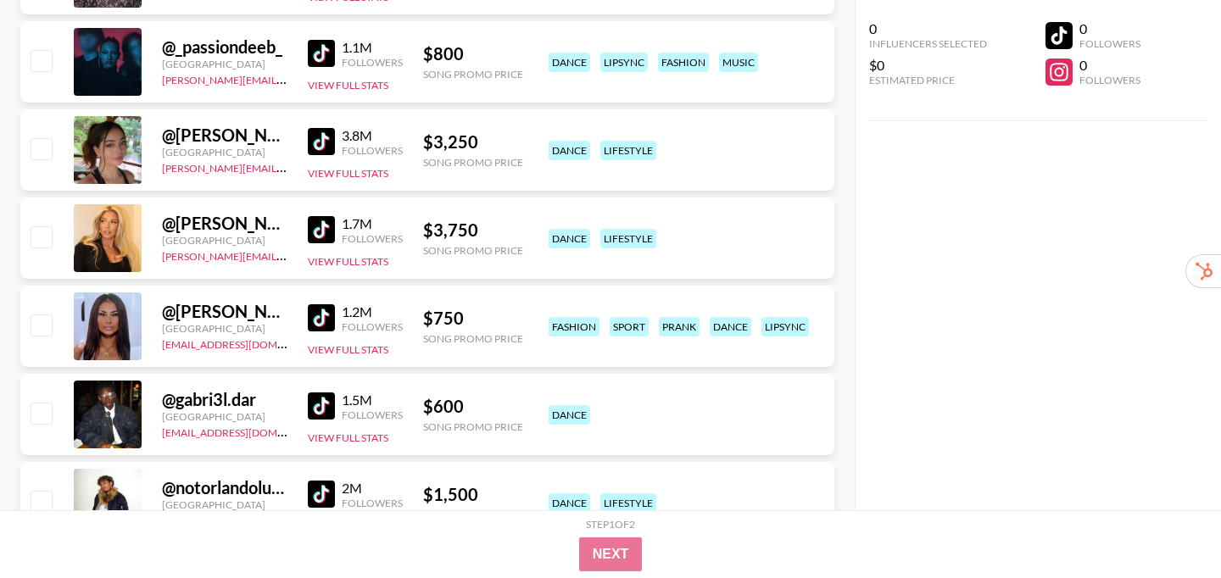
click at [315, 320] on img at bounding box center [321, 317] width 27 height 27
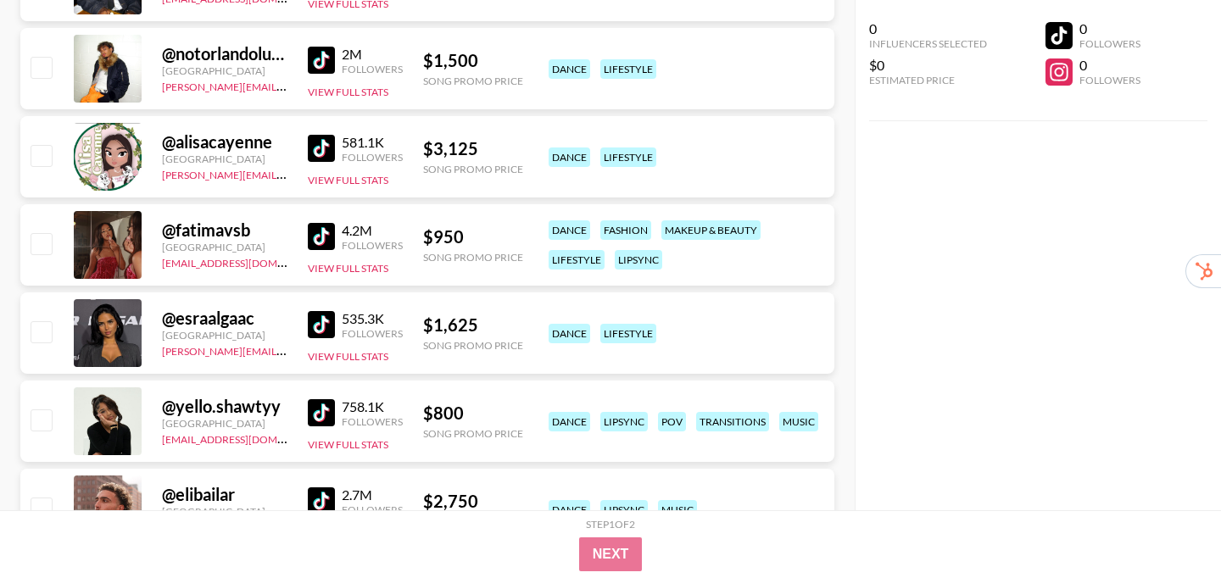
scroll to position [1622, 0]
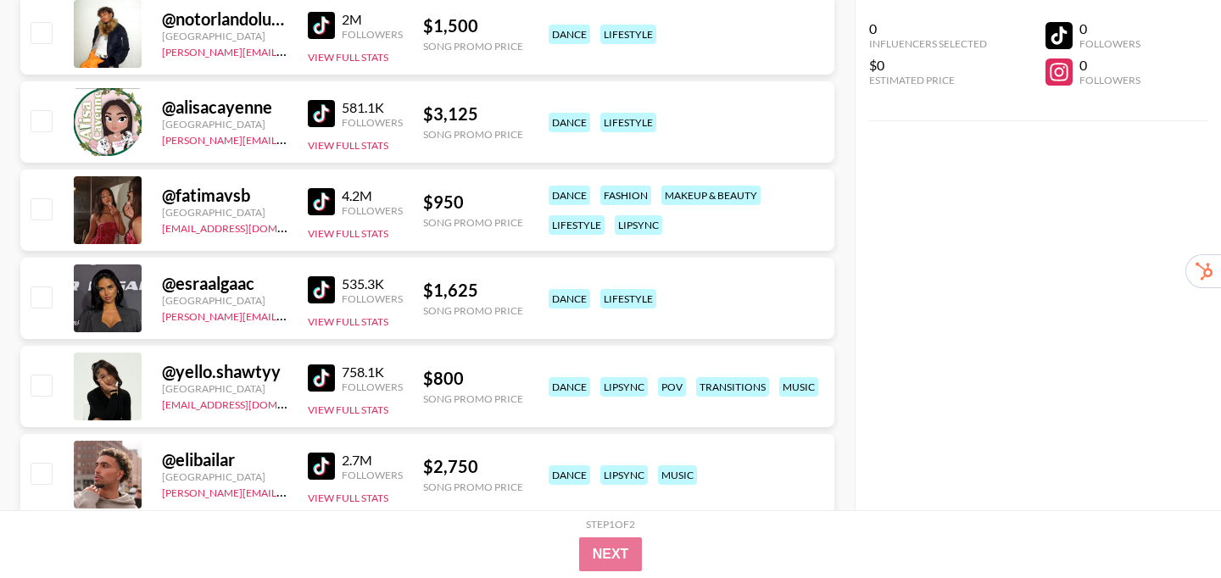
click at [310, 372] on img at bounding box center [321, 378] width 27 height 27
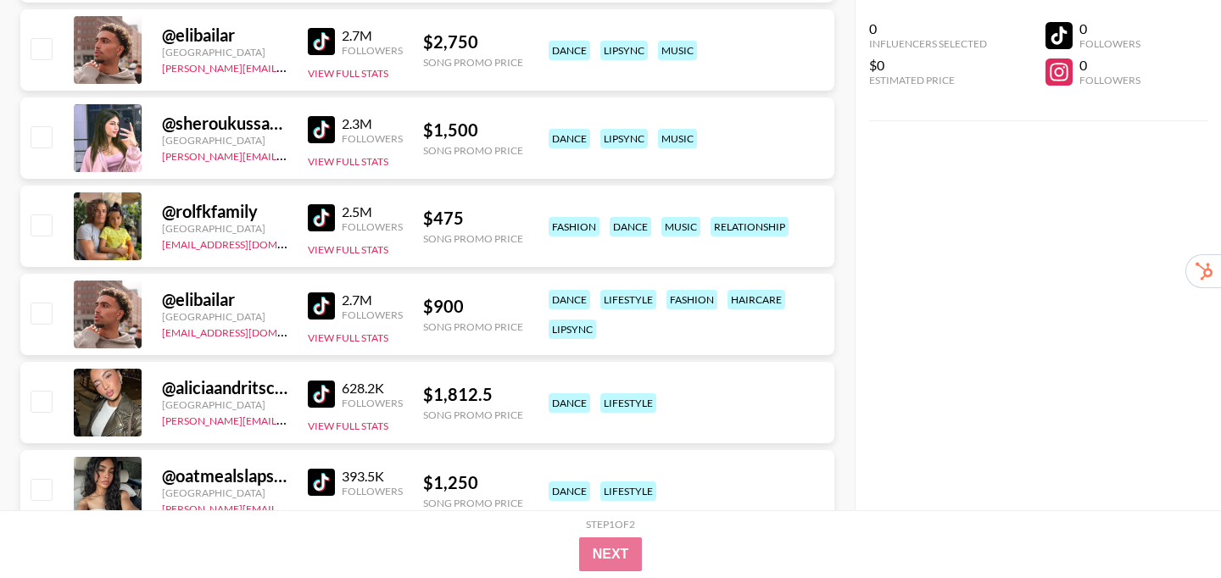
scroll to position [2054, 0]
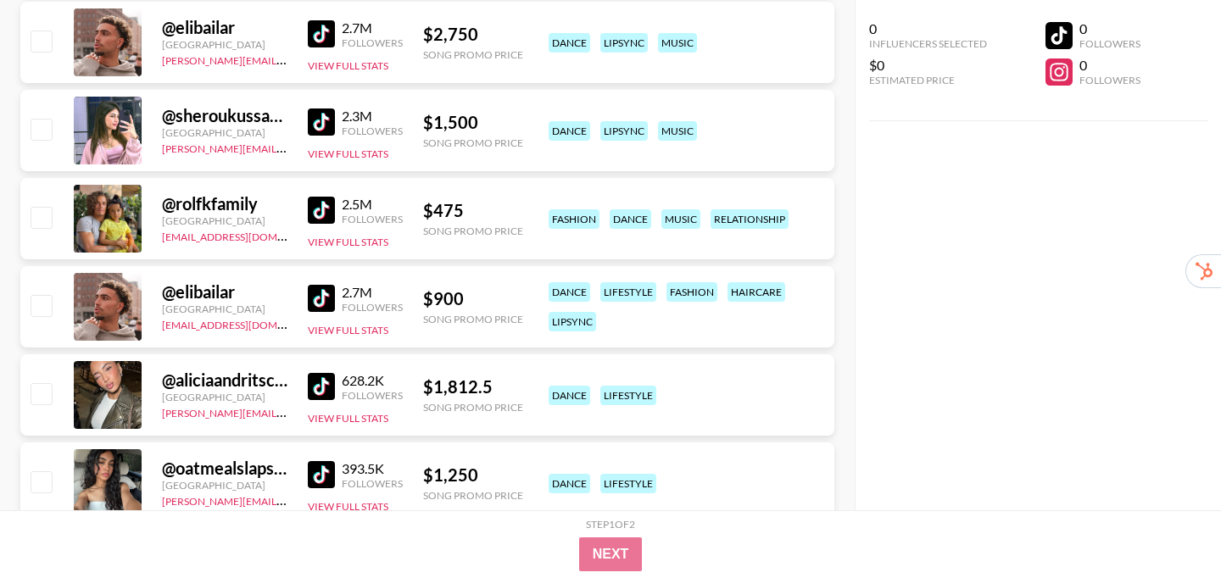
click at [318, 293] on img at bounding box center [321, 298] width 27 height 27
